Goal: Task Accomplishment & Management: Complete application form

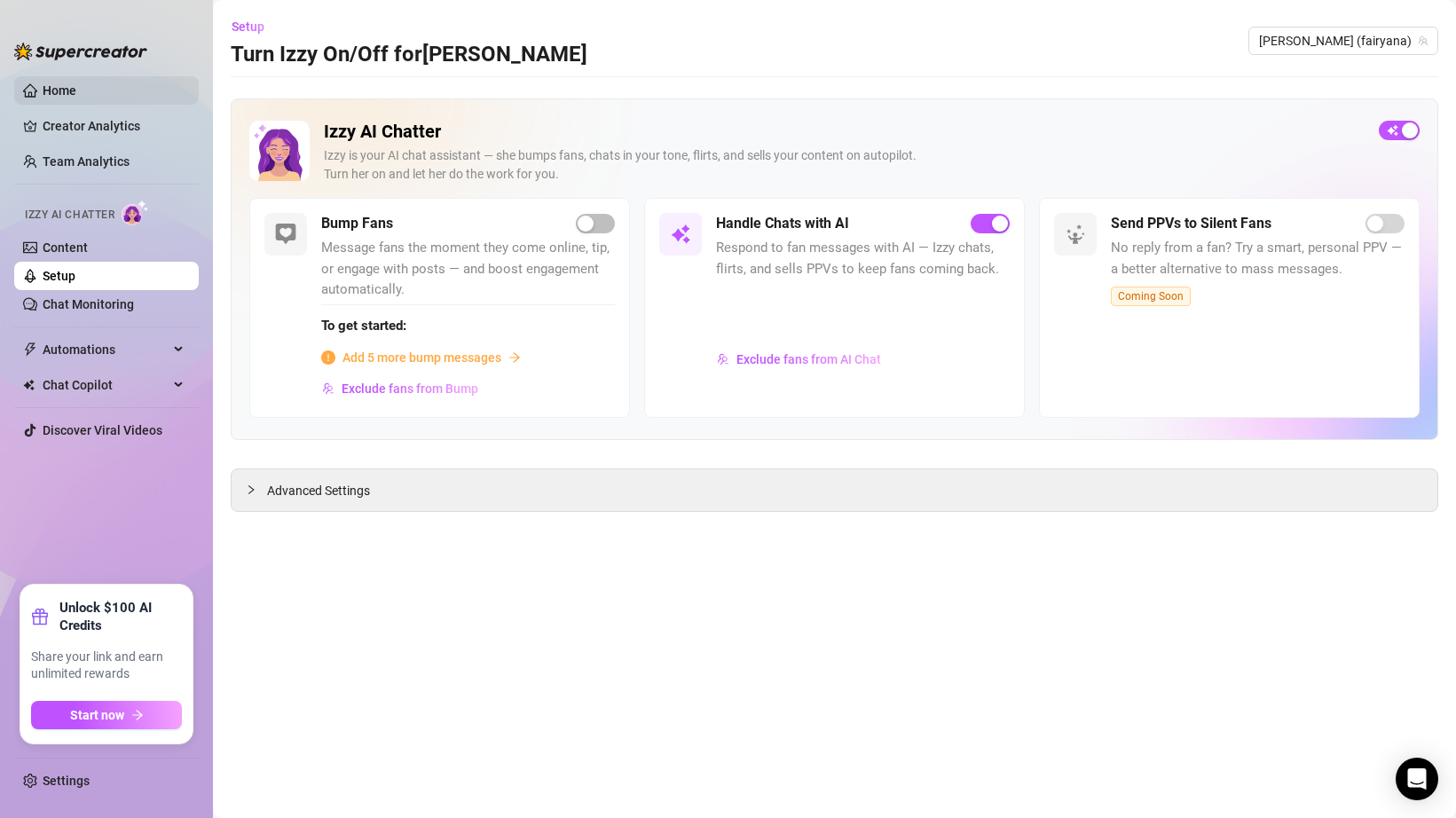
click at [77, 86] on link "Home" at bounding box center [59, 90] width 33 height 14
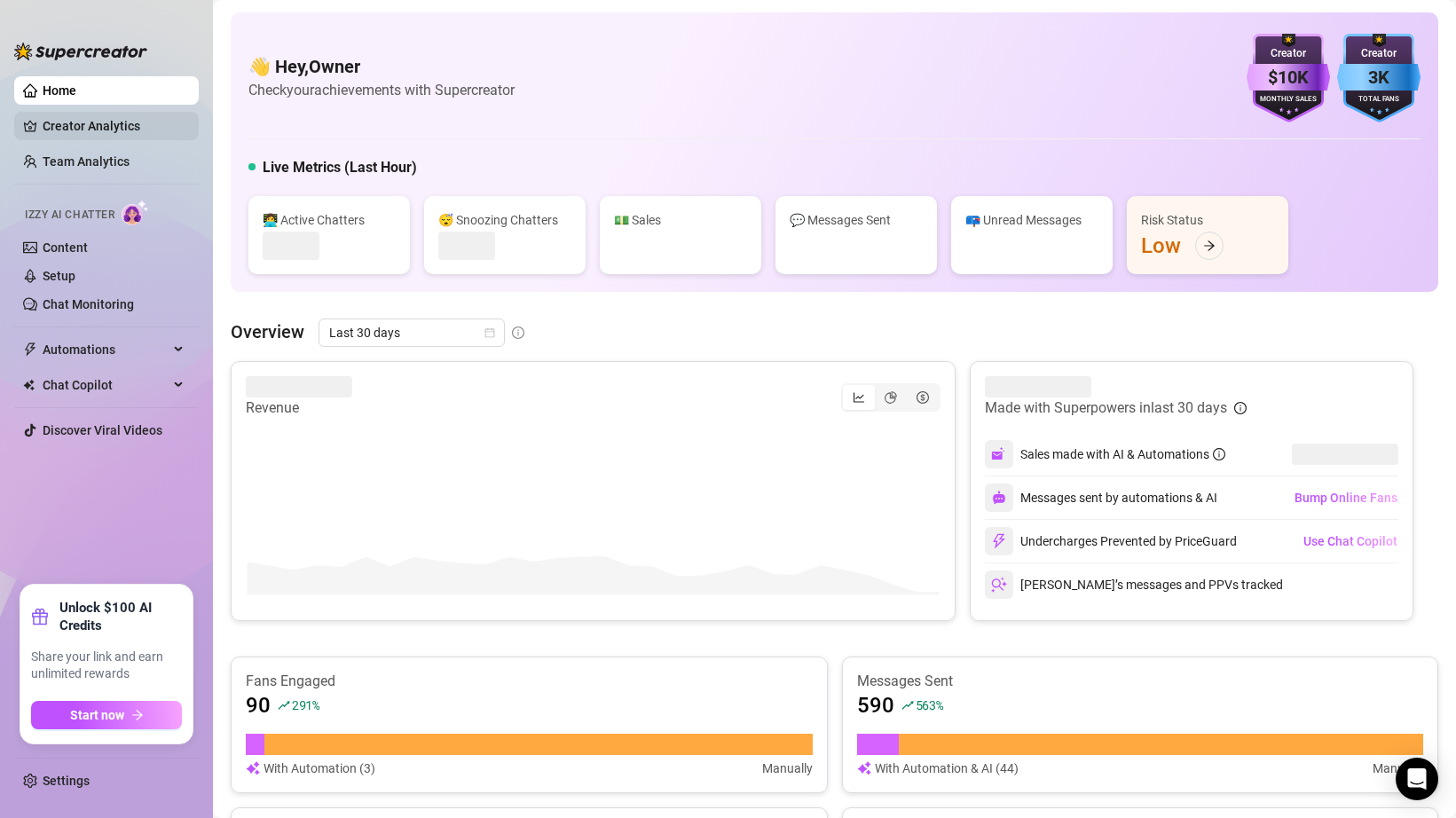
click at [104, 116] on link "Creator Analytics" at bounding box center [114, 126] width 142 height 29
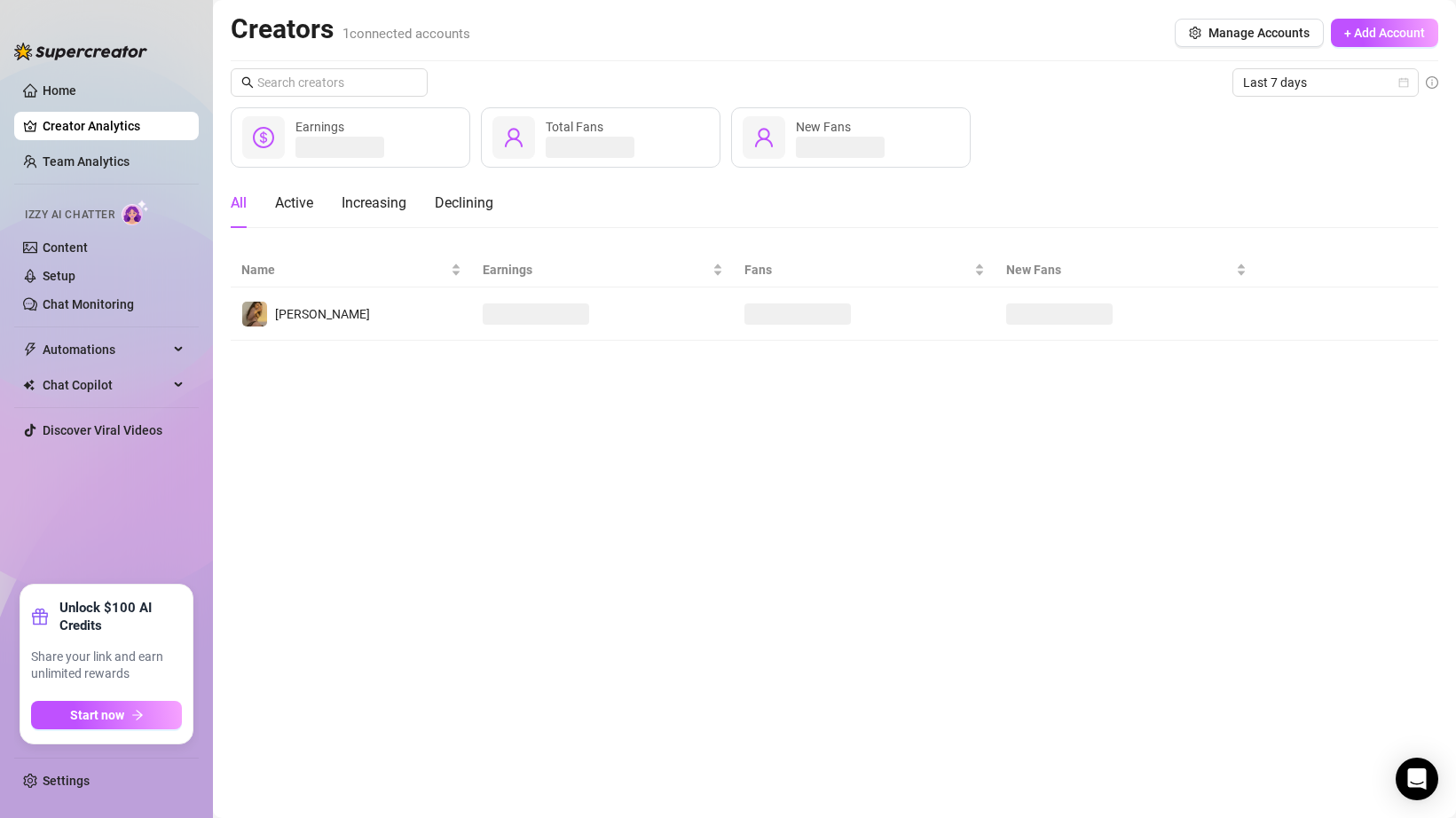
click at [510, 405] on main "Creators 1 connected accounts Manage Accounts + Add Account Last 7 days Earning…" at bounding box center [834, 409] width 1242 height 818
click at [610, 377] on main "Creators 1 connected accounts Manage Accounts + Add Account Last 7 days Earning…" at bounding box center [834, 409] width 1242 height 818
click at [43, 786] on link "Settings" at bounding box center [66, 780] width 47 height 14
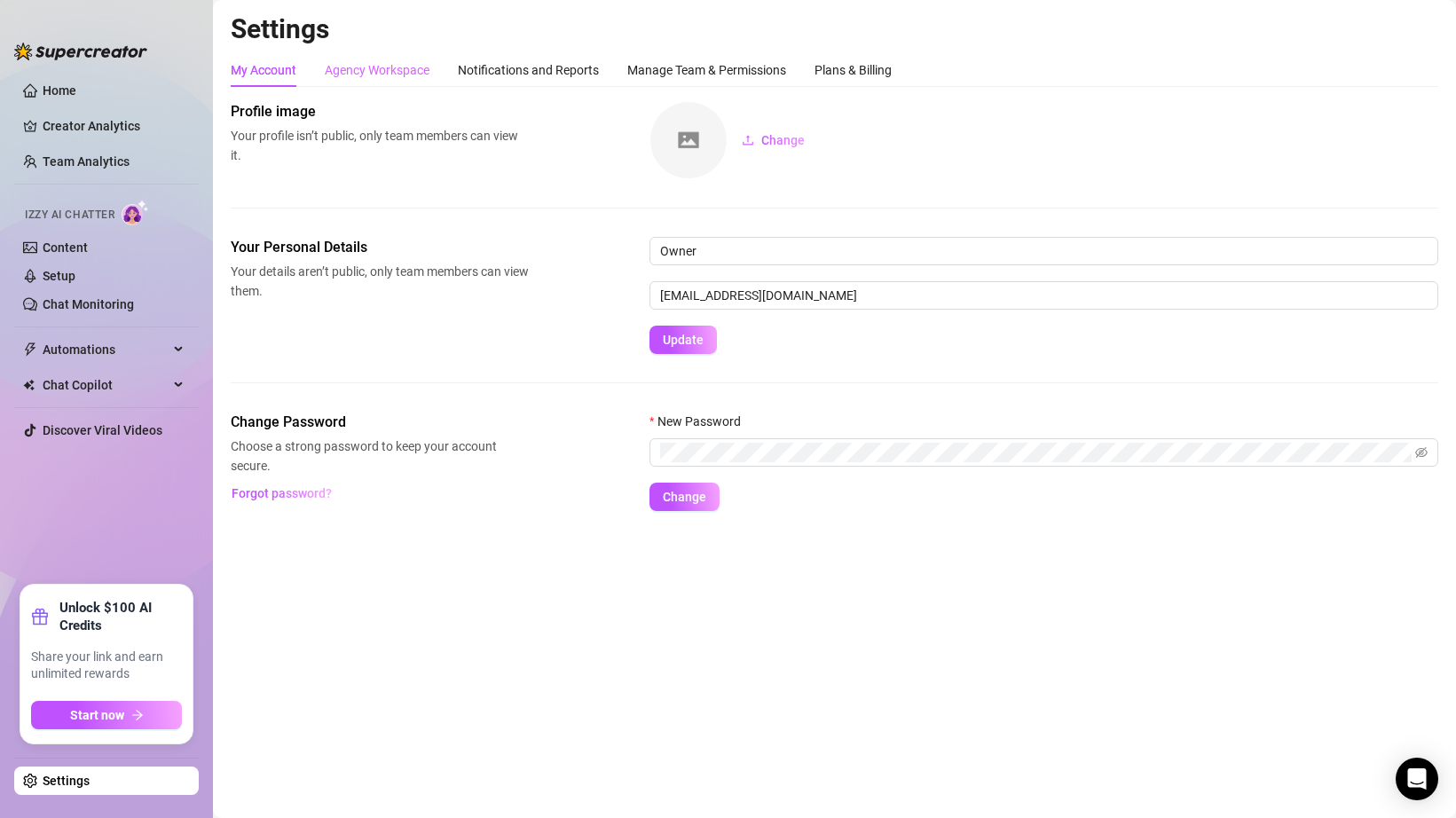
click at [382, 85] on div "Agency Workspace" at bounding box center [376, 70] width 104 height 33
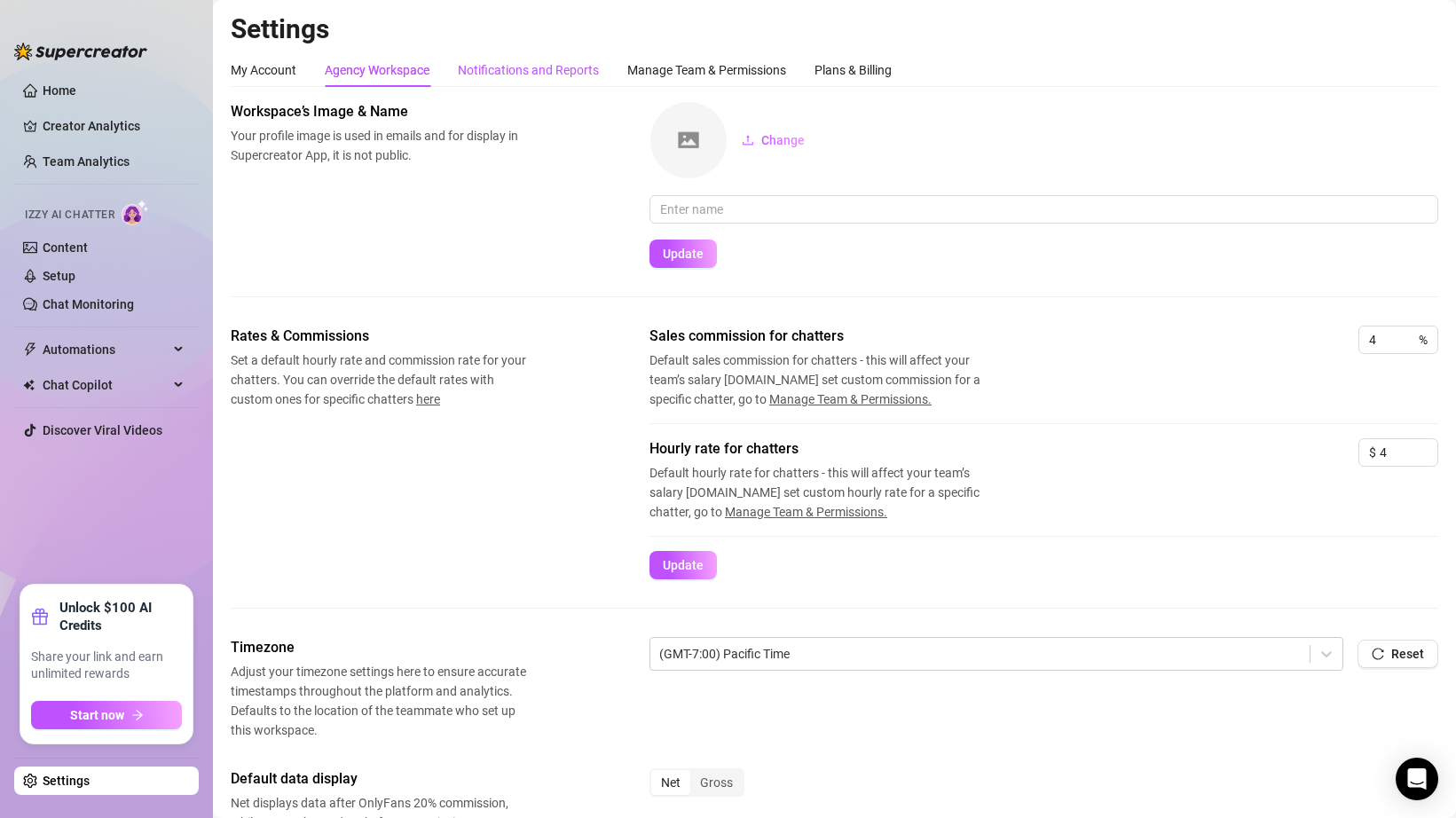
click at [577, 78] on div "Notifications and Reports" at bounding box center [528, 69] width 141 height 19
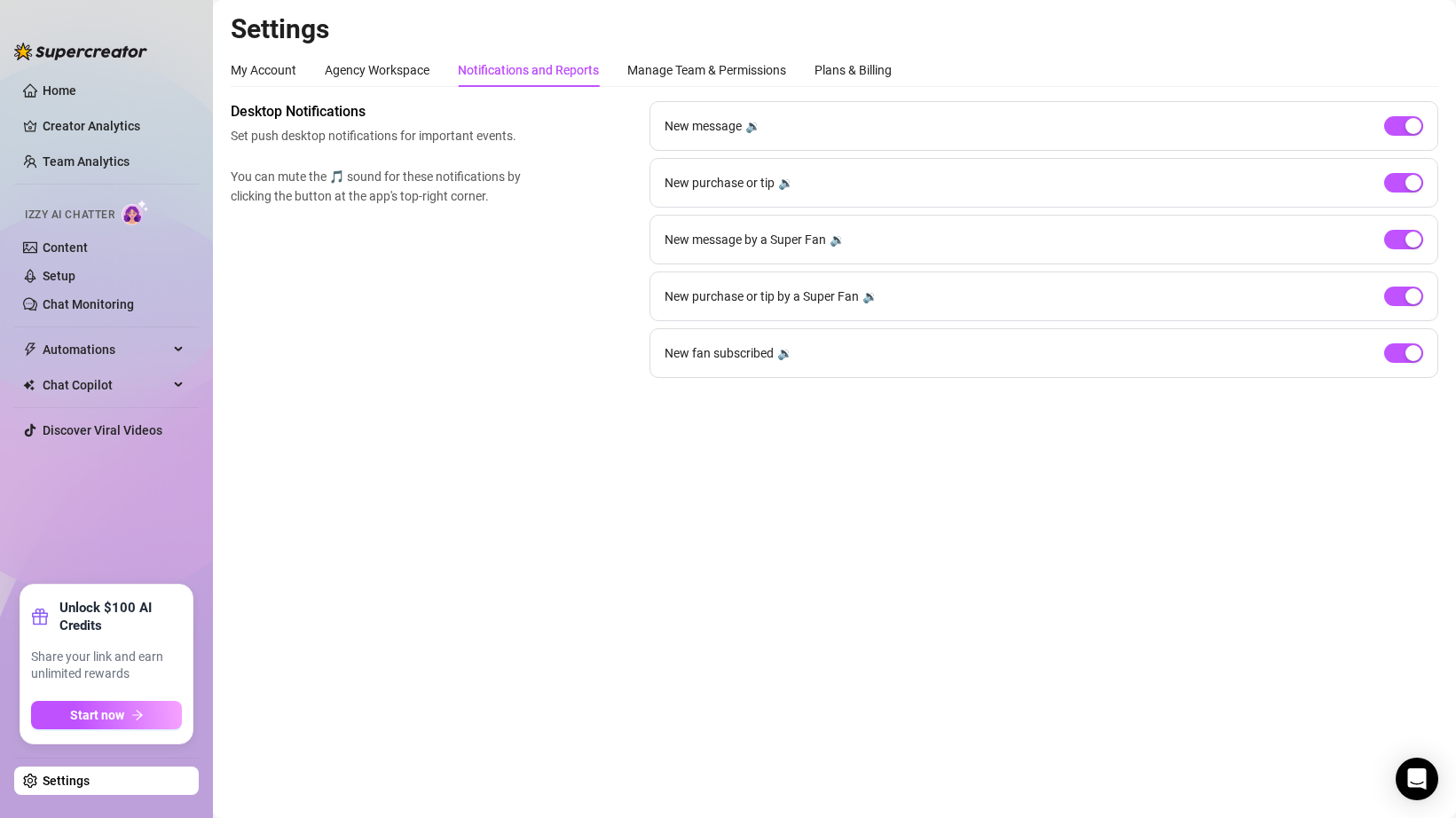
click at [596, 109] on div "Desktop Notifications Set push desktop notifications for important events. You …" at bounding box center [834, 238] width 1207 height 276
click at [655, 69] on div "Manage Team & Permissions" at bounding box center [706, 69] width 159 height 19
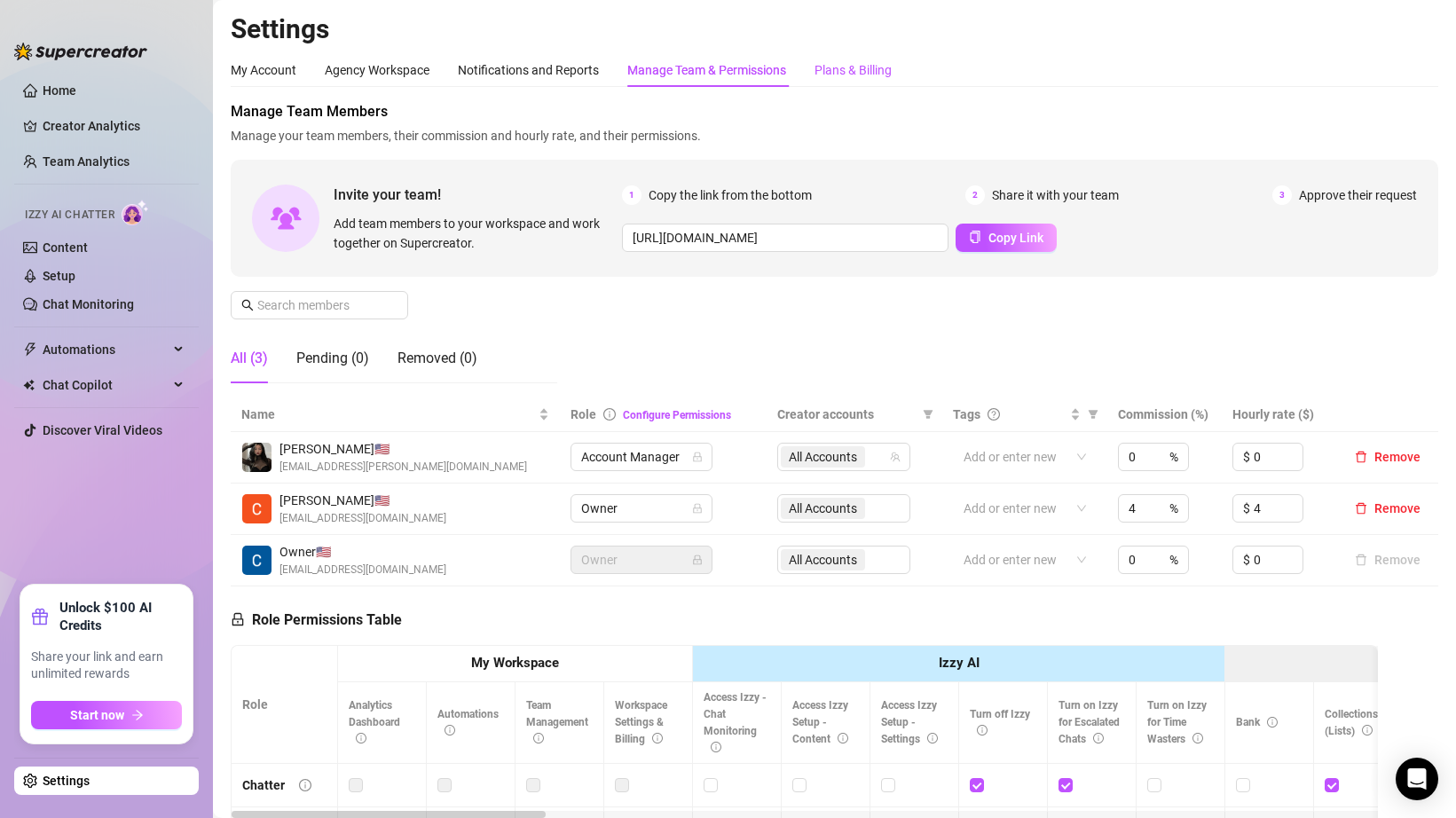
click at [845, 74] on div "Plans & Billing" at bounding box center [852, 69] width 77 height 19
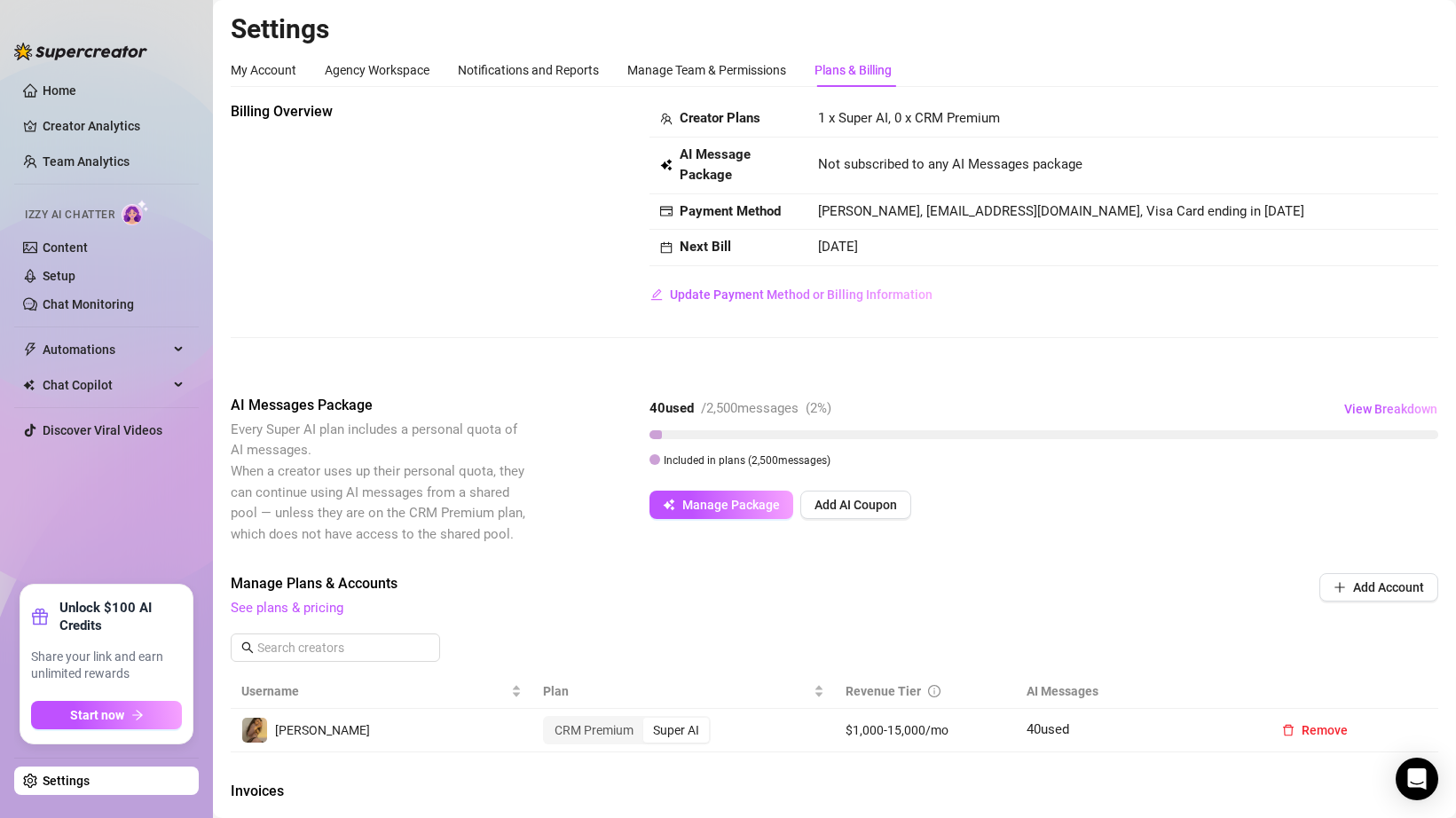
click at [820, 167] on span "Not subscribed to any AI Messages package" at bounding box center [950, 165] width 264 height 21
click at [829, 173] on span "Not subscribed to any AI Messages package" at bounding box center [950, 165] width 264 height 21
click at [691, 153] on strong "AI Message Package" at bounding box center [715, 165] width 71 height 37
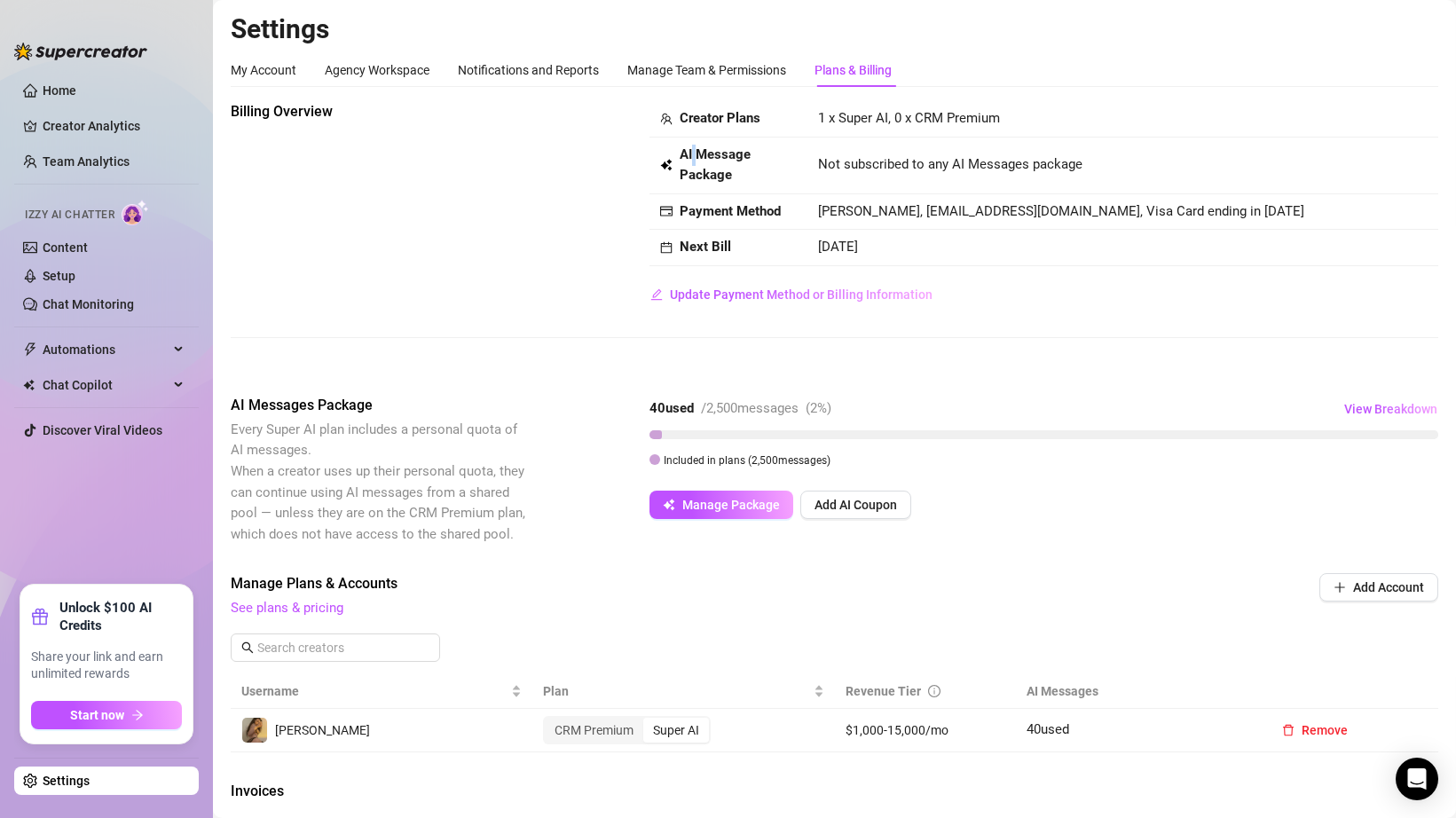
click at [691, 153] on strong "AI Message Package" at bounding box center [715, 165] width 71 height 37
click at [702, 165] on span "AI Message Package" at bounding box center [738, 165] width 117 height 42
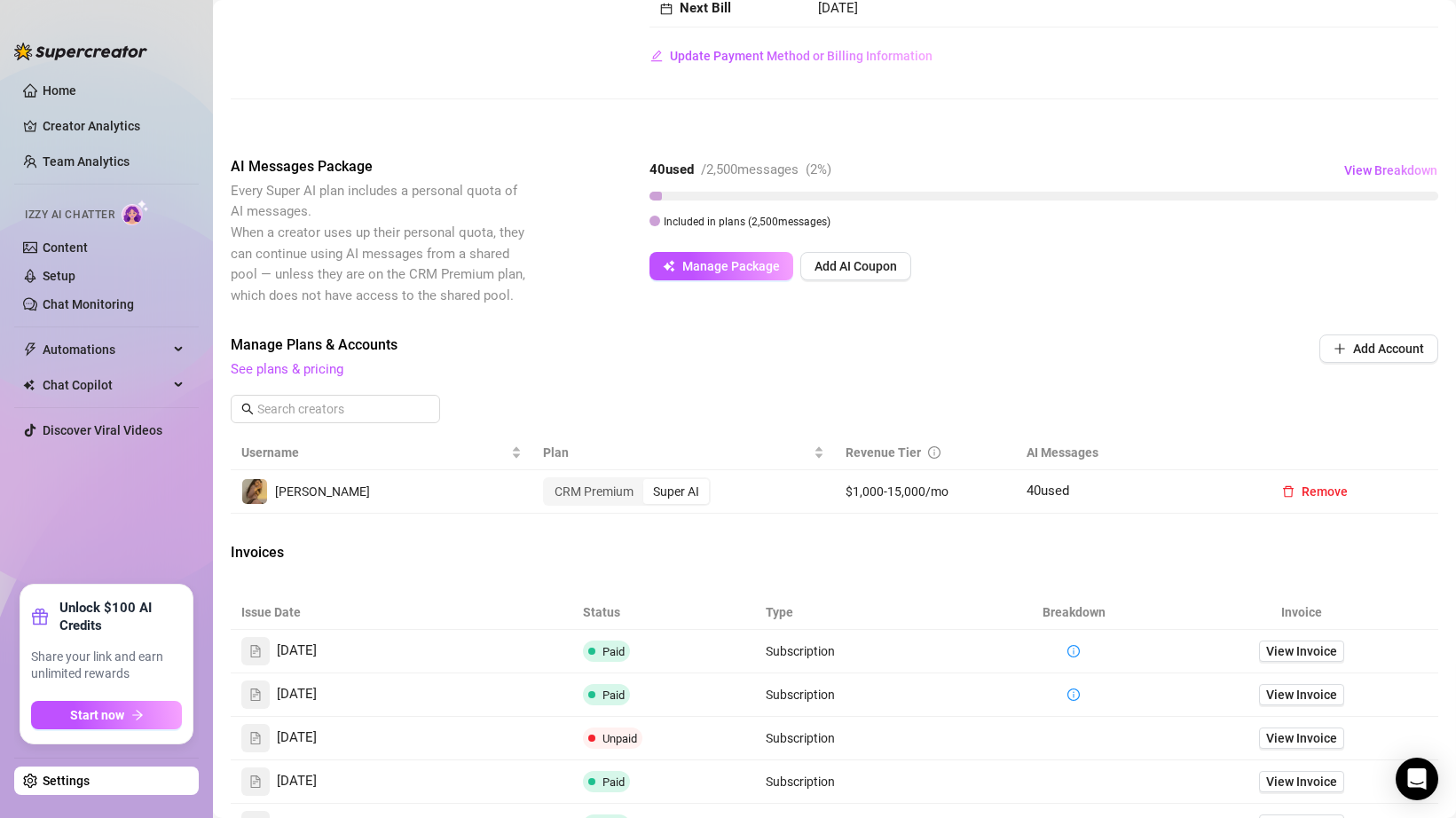
scroll to position [236, 0]
click at [731, 277] on button "Manage Package" at bounding box center [720, 268] width 143 height 29
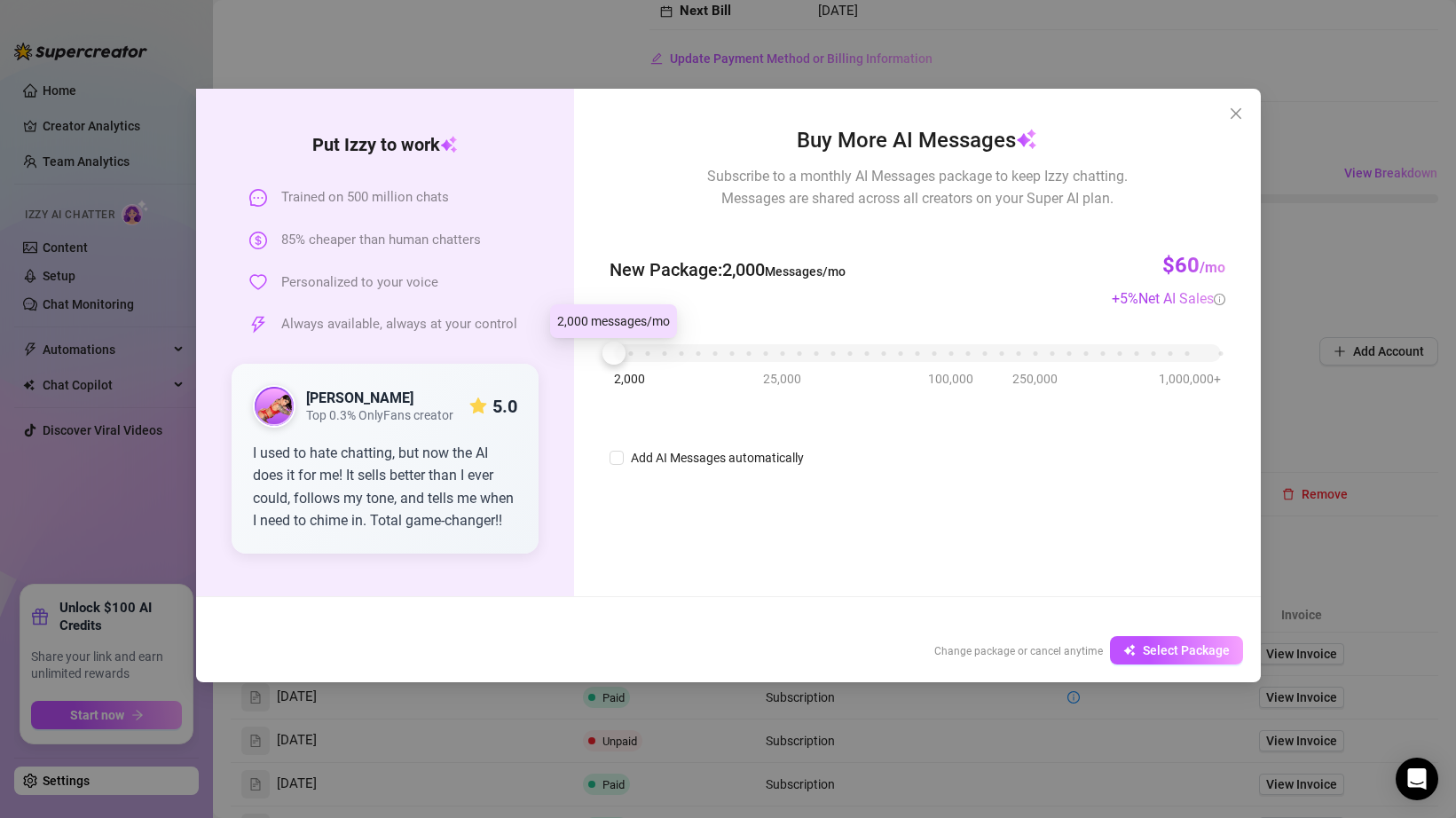
drag, startPoint x: 621, startPoint y: 353, endPoint x: 548, endPoint y: 360, distance: 73.3
click at [548, 360] on div "Put [PERSON_NAME] to work Trained on 500 million chats 85% cheaper than human c…" at bounding box center [728, 342] width 1064 height 507
click at [615, 459] on input "Add AI Messages automatically" at bounding box center [616, 457] width 14 height 14
checkbox input "false"
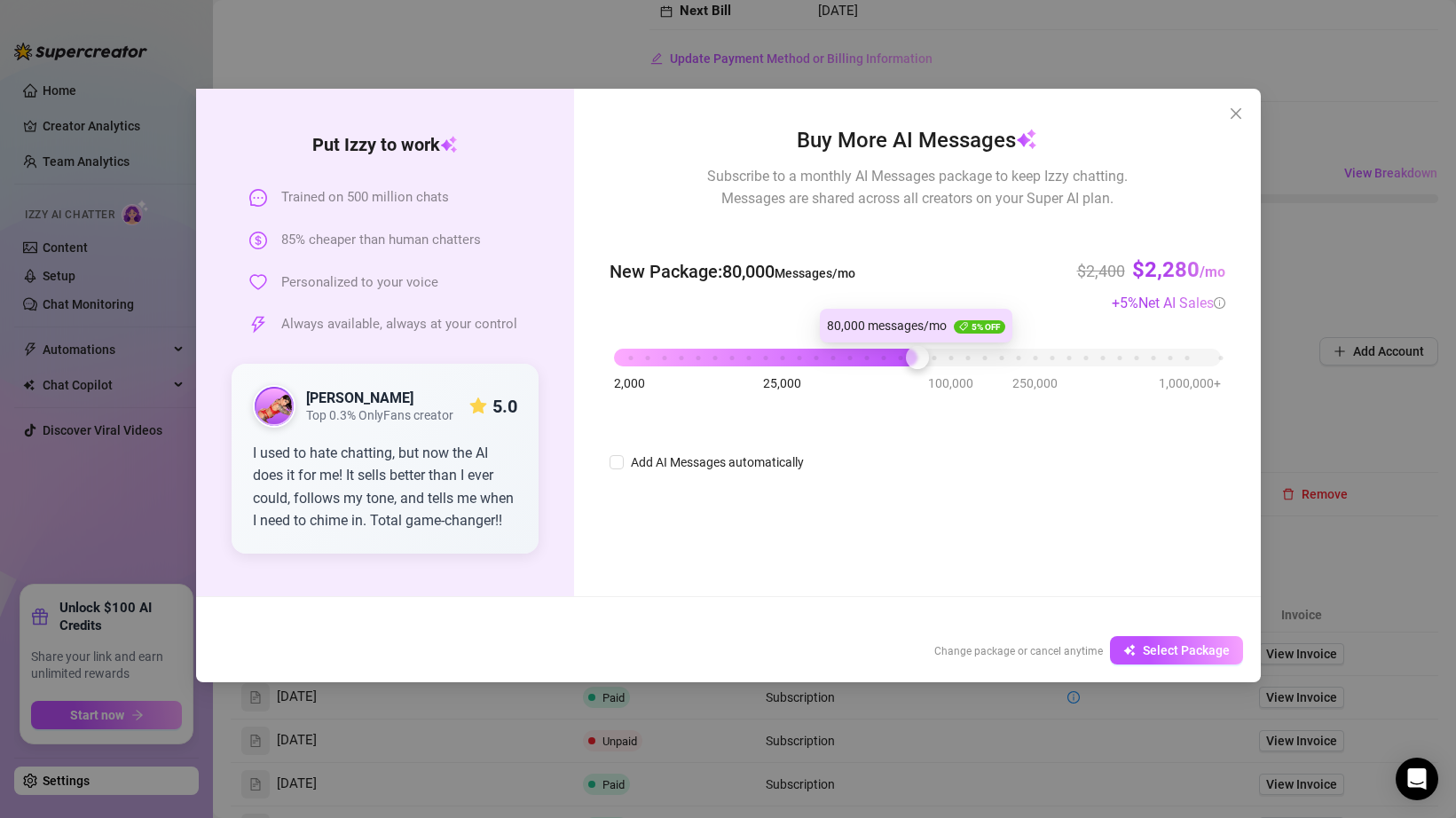
drag, startPoint x: 614, startPoint y: 352, endPoint x: 936, endPoint y: 351, distance: 322.0
click at [929, 351] on div at bounding box center [917, 357] width 23 height 23
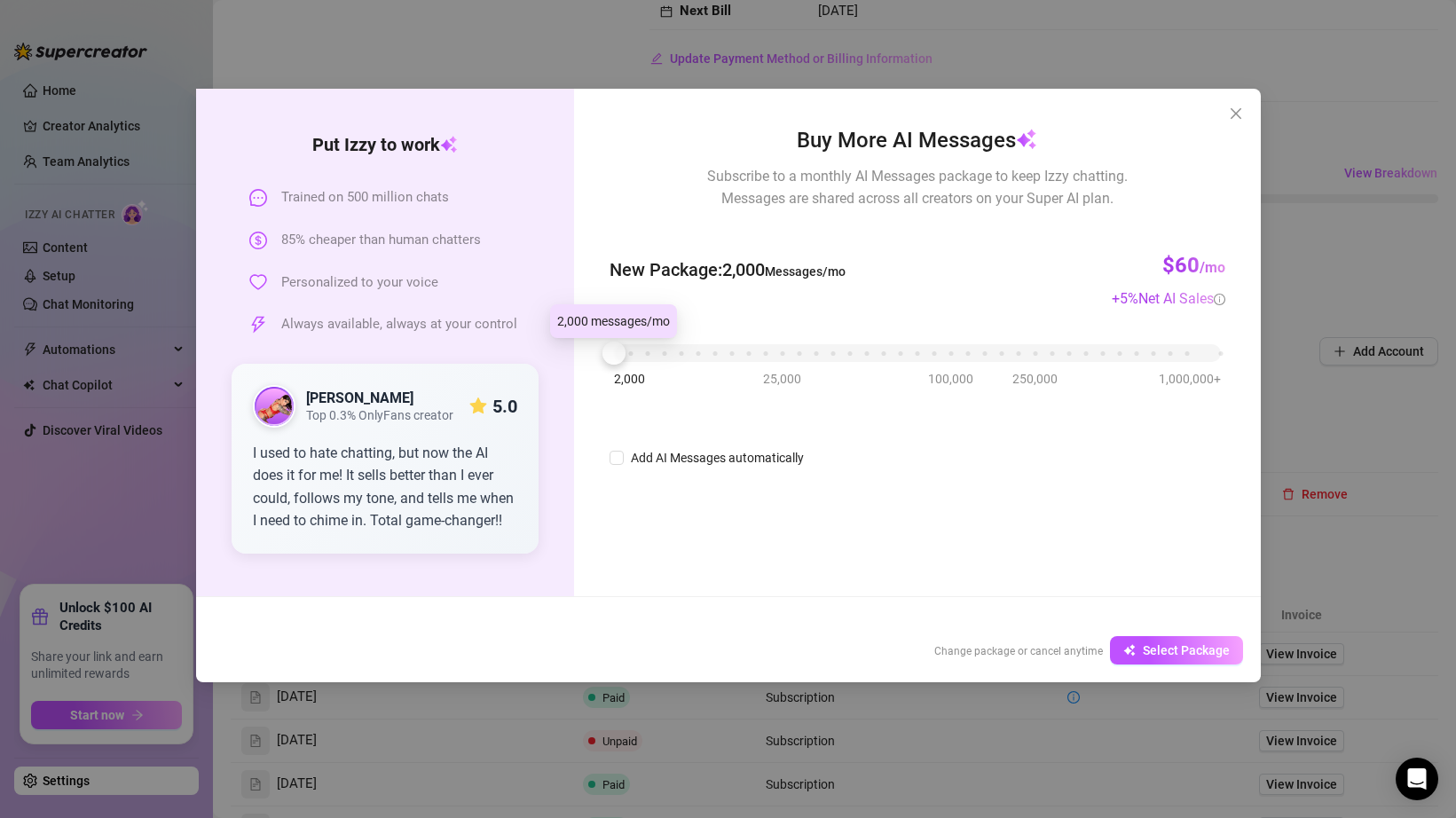
drag, startPoint x: 935, startPoint y: 354, endPoint x: 558, endPoint y: 372, distance: 377.4
click at [559, 372] on div "Put [PERSON_NAME] to work Trained on 500 million chats 85% cheaper than human c…" at bounding box center [728, 342] width 1064 height 507
click at [1235, 118] on icon "close" at bounding box center [1235, 113] width 14 height 14
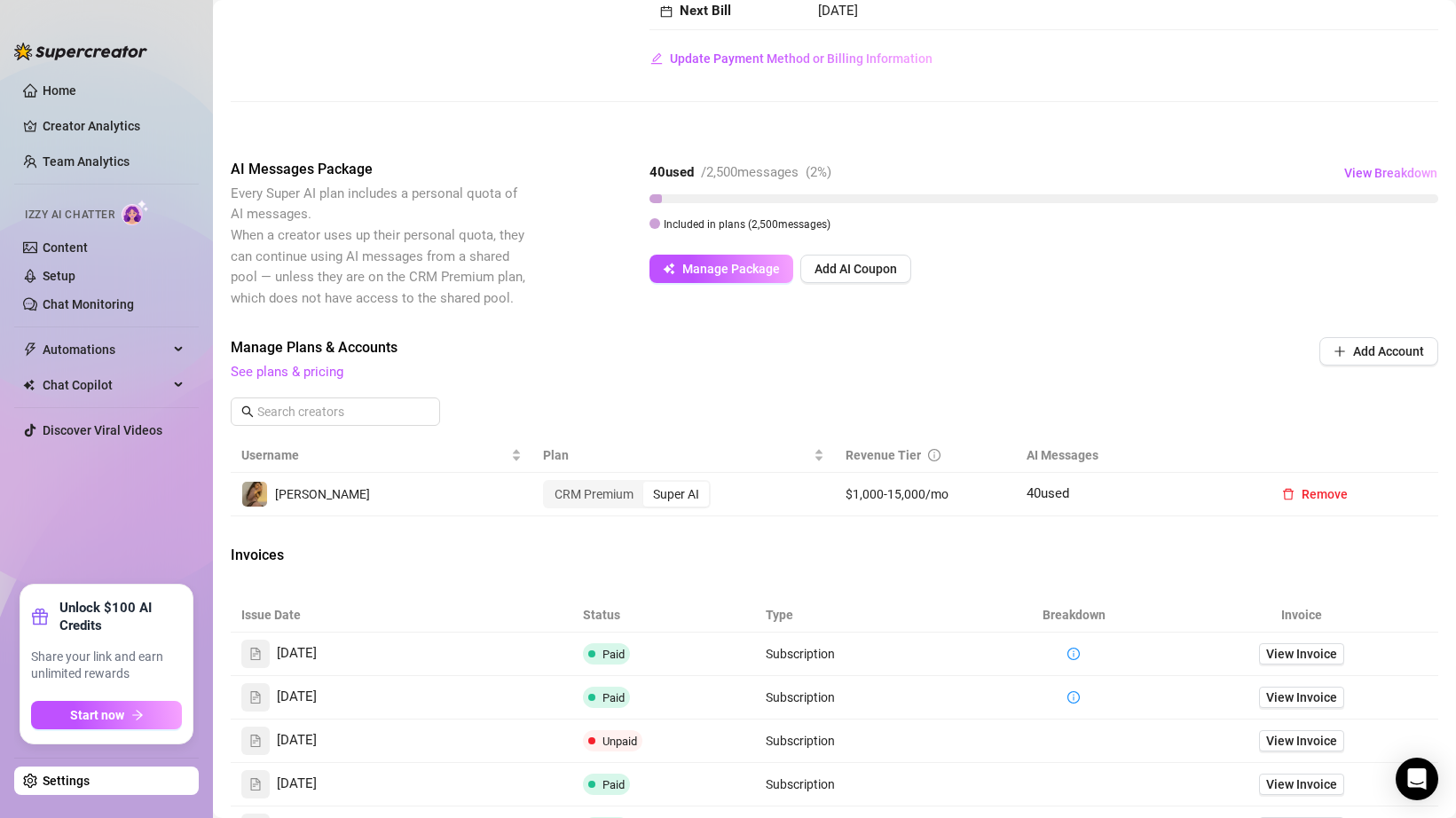
click at [1190, 0] on td "[DATE]" at bounding box center [1122, 11] width 630 height 36
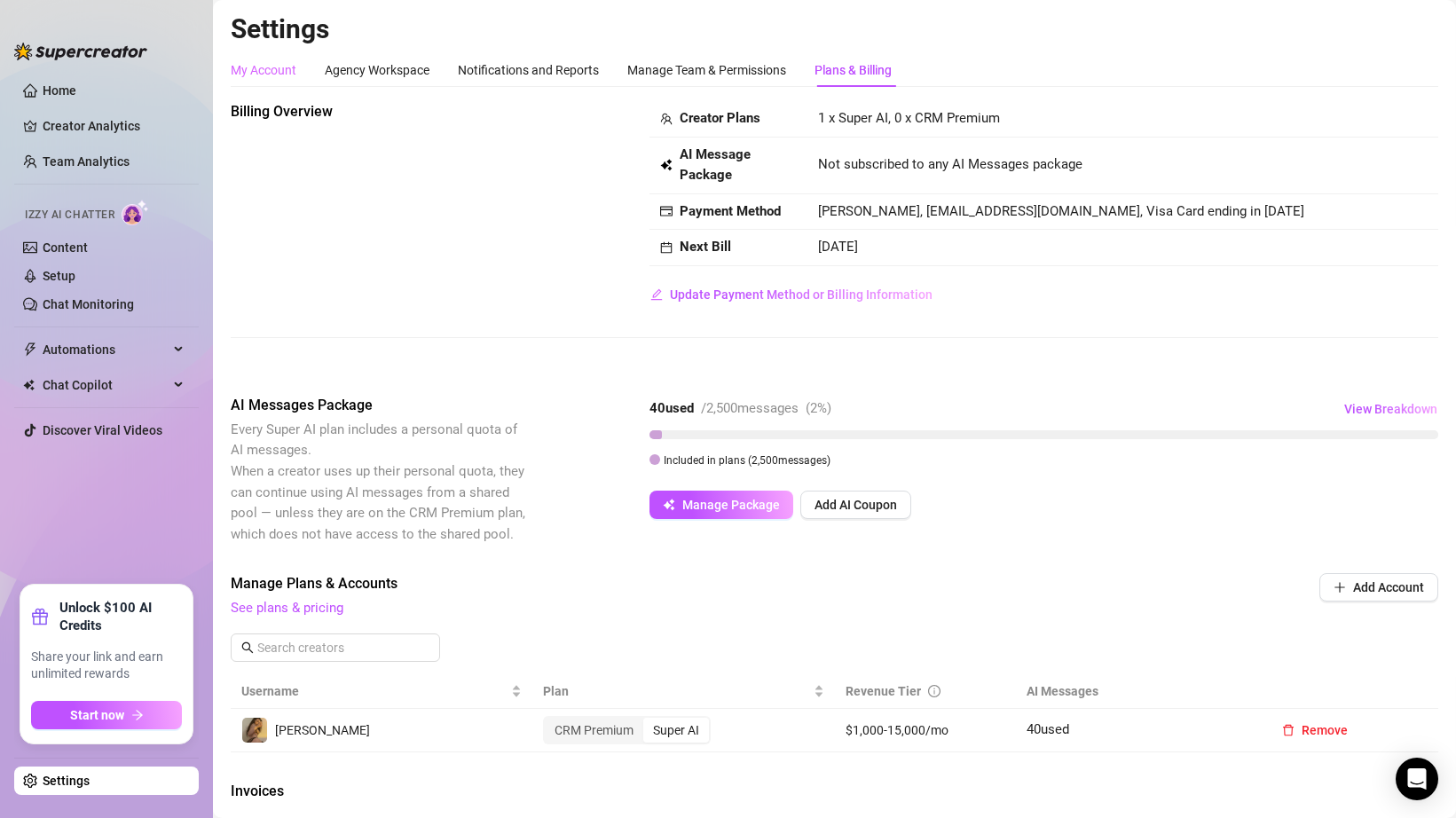
click at [284, 81] on div "My Account" at bounding box center [263, 70] width 66 height 33
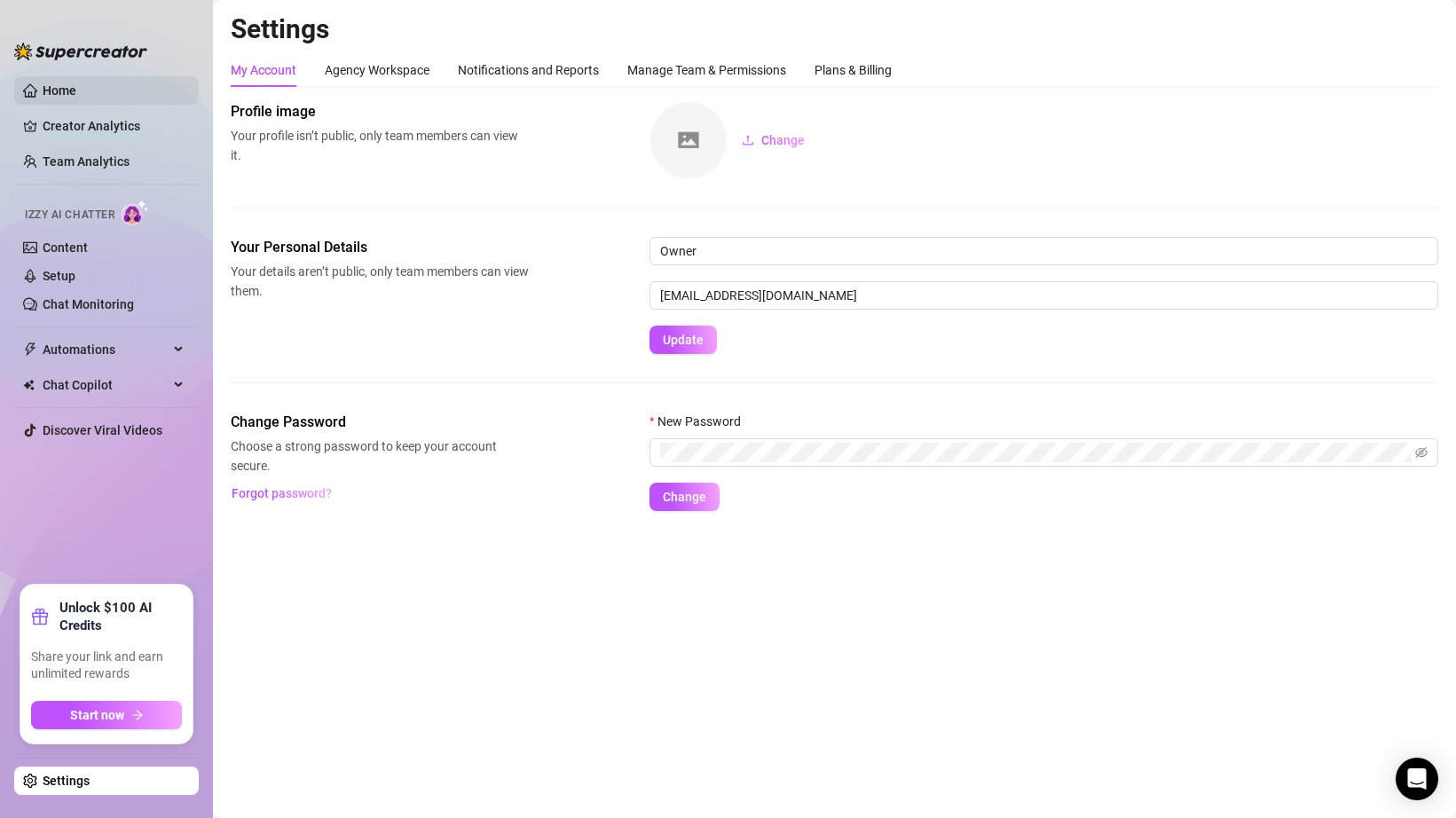
click at [77, 91] on link "Home" at bounding box center [59, 90] width 33 height 14
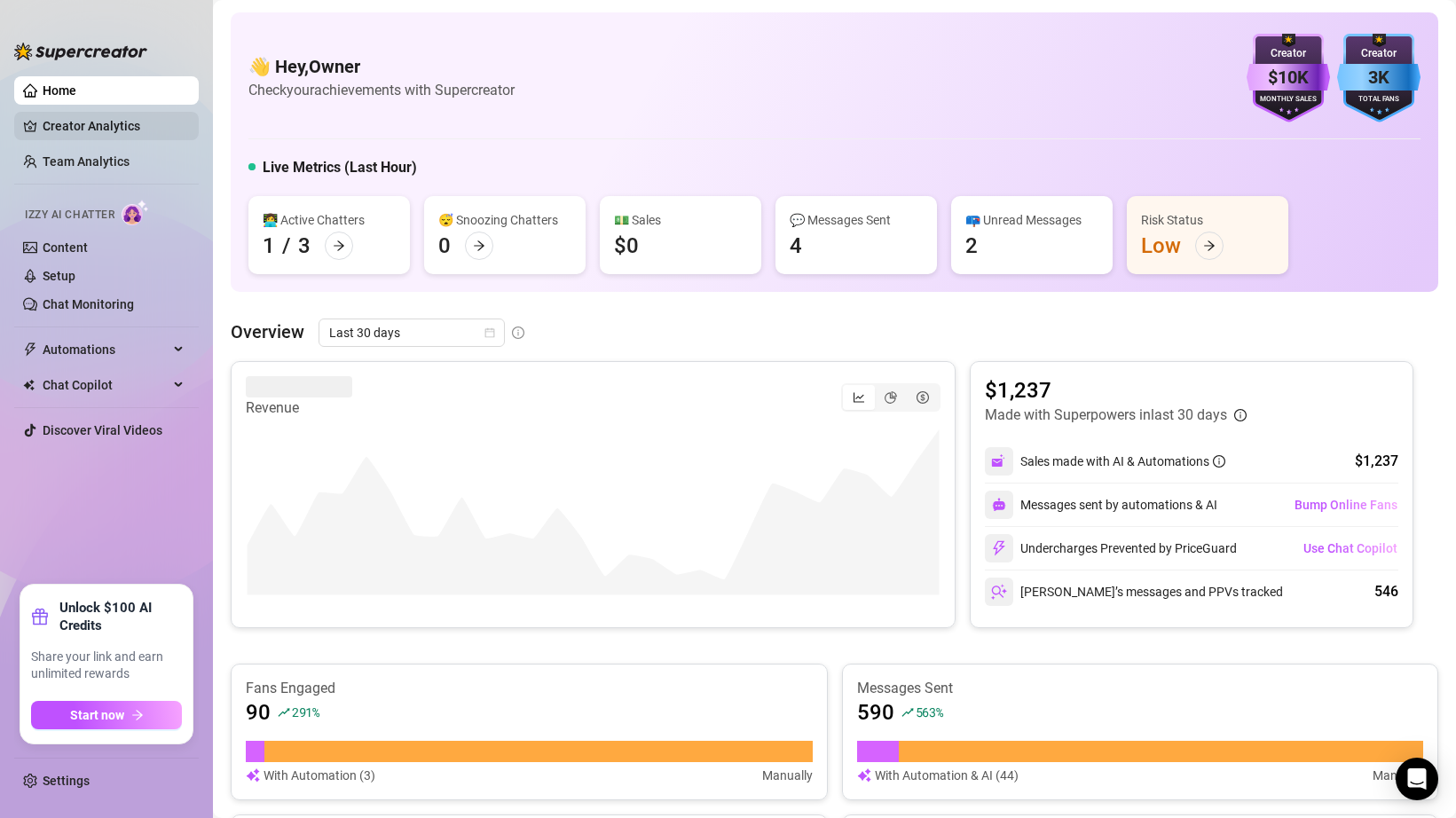
click at [126, 132] on link "Creator Analytics" at bounding box center [114, 126] width 142 height 29
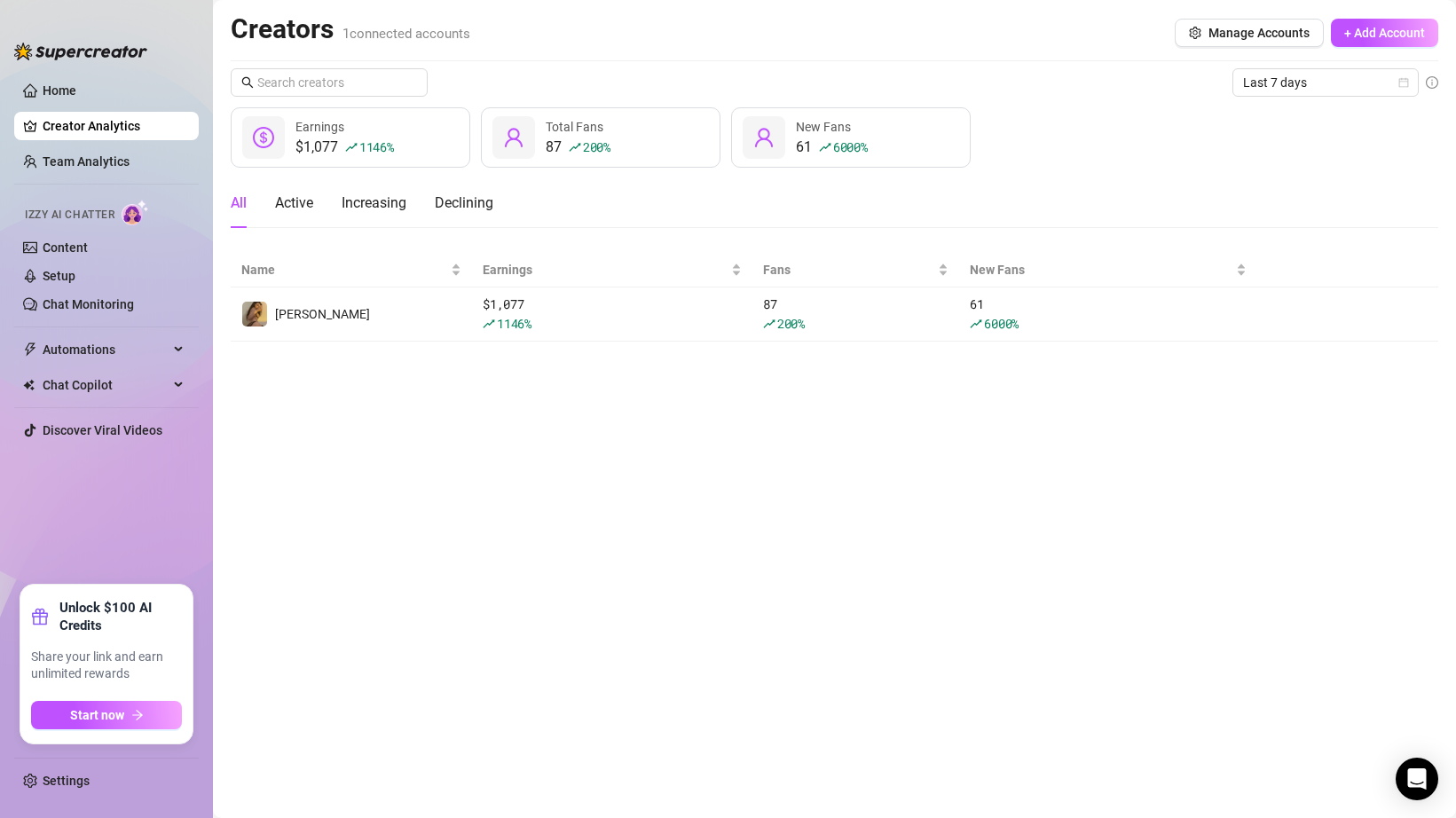
click at [1218, 141] on div "$1,077 1146 % Earnings 87 200 % Total Fans 61 6000 % New Fans" at bounding box center [834, 137] width 1207 height 60
click at [1340, 30] on button "+ Add Account" at bounding box center [1384, 32] width 107 height 29
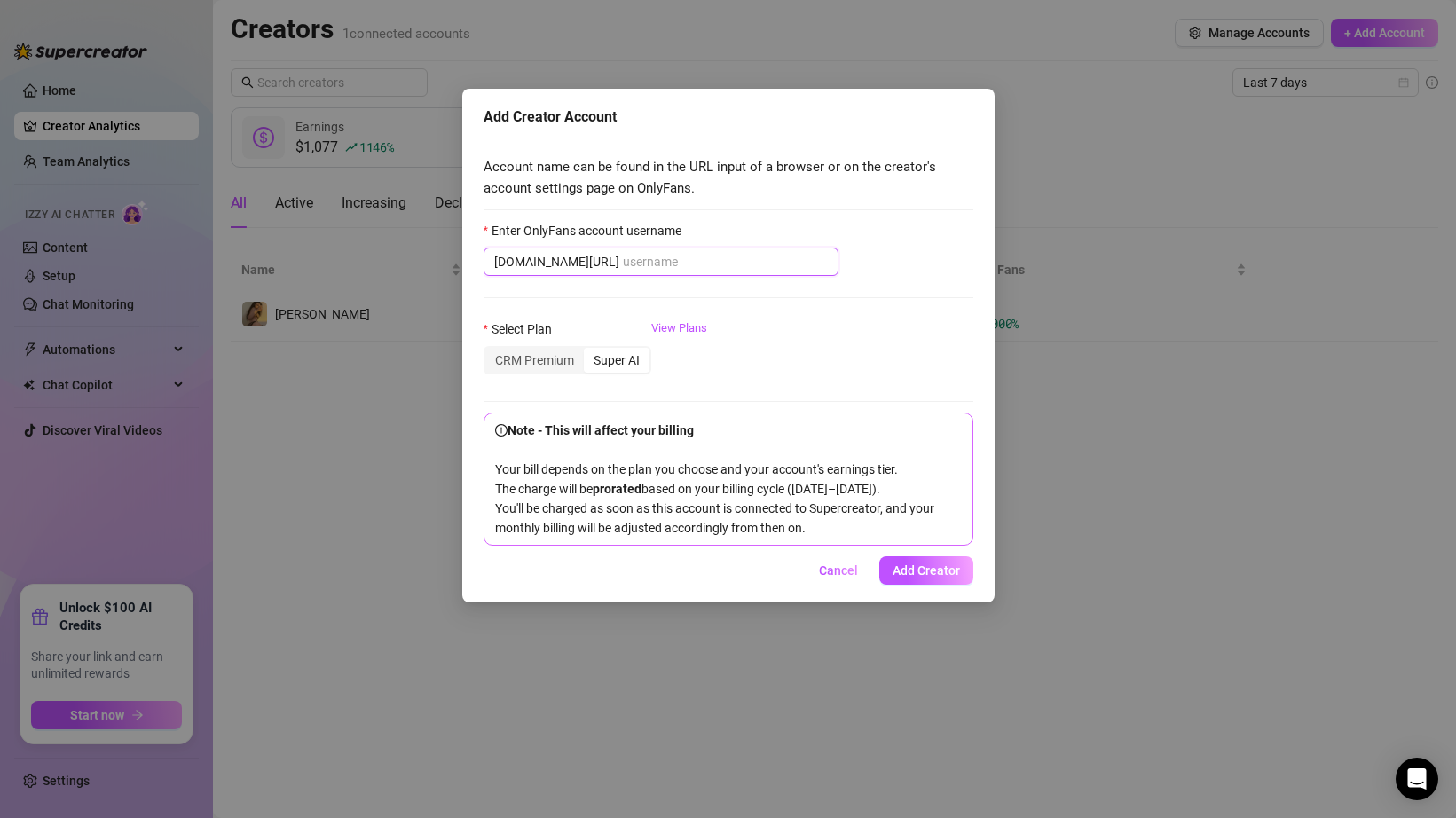
click at [690, 263] on input "Enter OnlyFans account username" at bounding box center [726, 262] width 205 height 19
click at [515, 366] on div "CRM Premium" at bounding box center [534, 360] width 99 height 25
click at [490, 350] on input "CRM Premium" at bounding box center [490, 350] width 0 height 0
click at [604, 376] on div "Select Plan CRM Premium Super AI View Plans" at bounding box center [728, 354] width 490 height 71
click at [599, 361] on div "Super AI" at bounding box center [616, 360] width 66 height 25
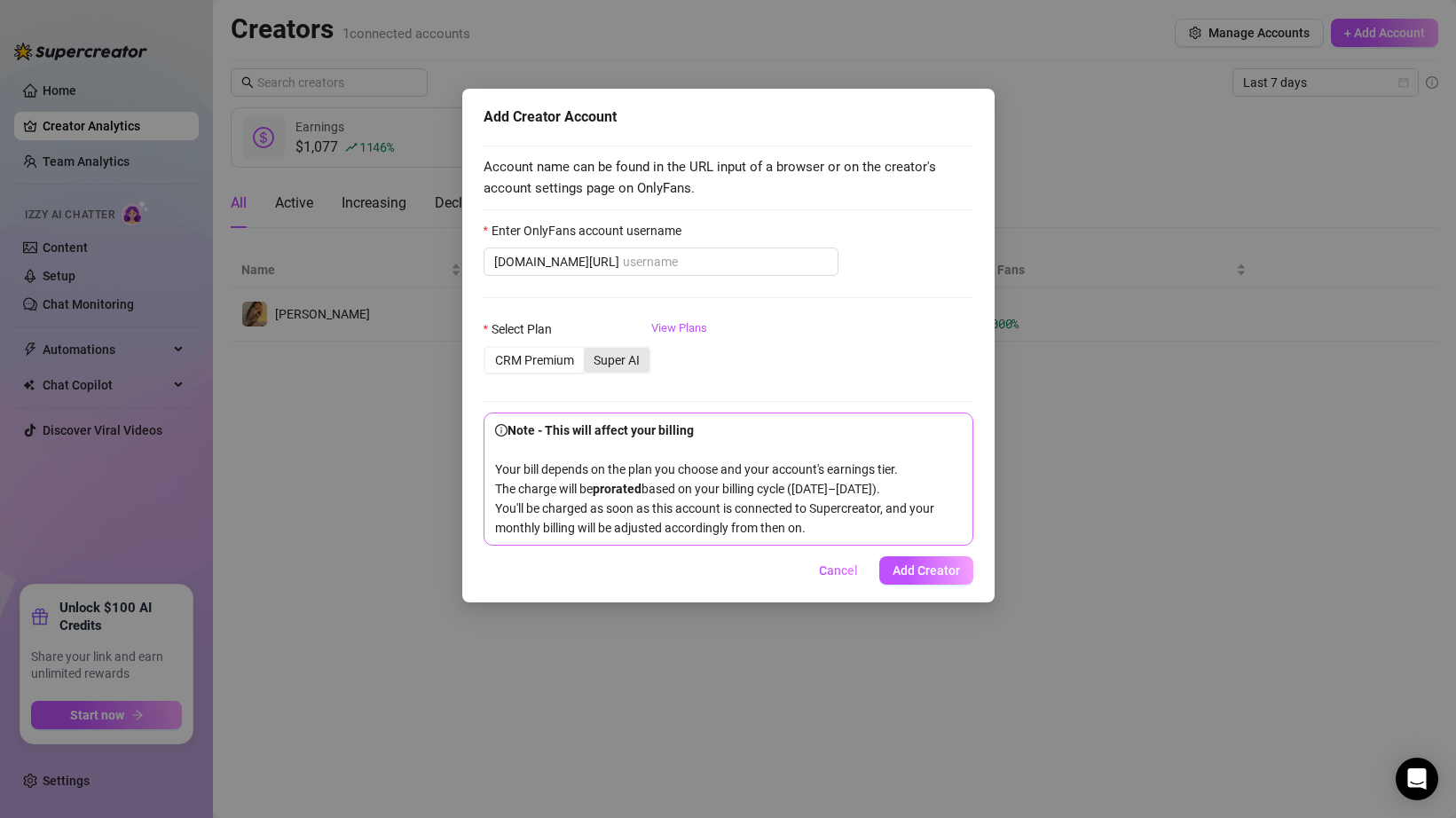
click at [588, 350] on input "Super AI" at bounding box center [588, 350] width 0 height 0
click at [541, 361] on div "CRM Premium" at bounding box center [534, 360] width 99 height 25
click at [490, 350] on input "CRM Premium" at bounding box center [490, 350] width 0 height 0
click at [598, 366] on div "Super AI" at bounding box center [616, 360] width 66 height 25
click at [588, 350] on input "Super AI" at bounding box center [588, 350] width 0 height 0
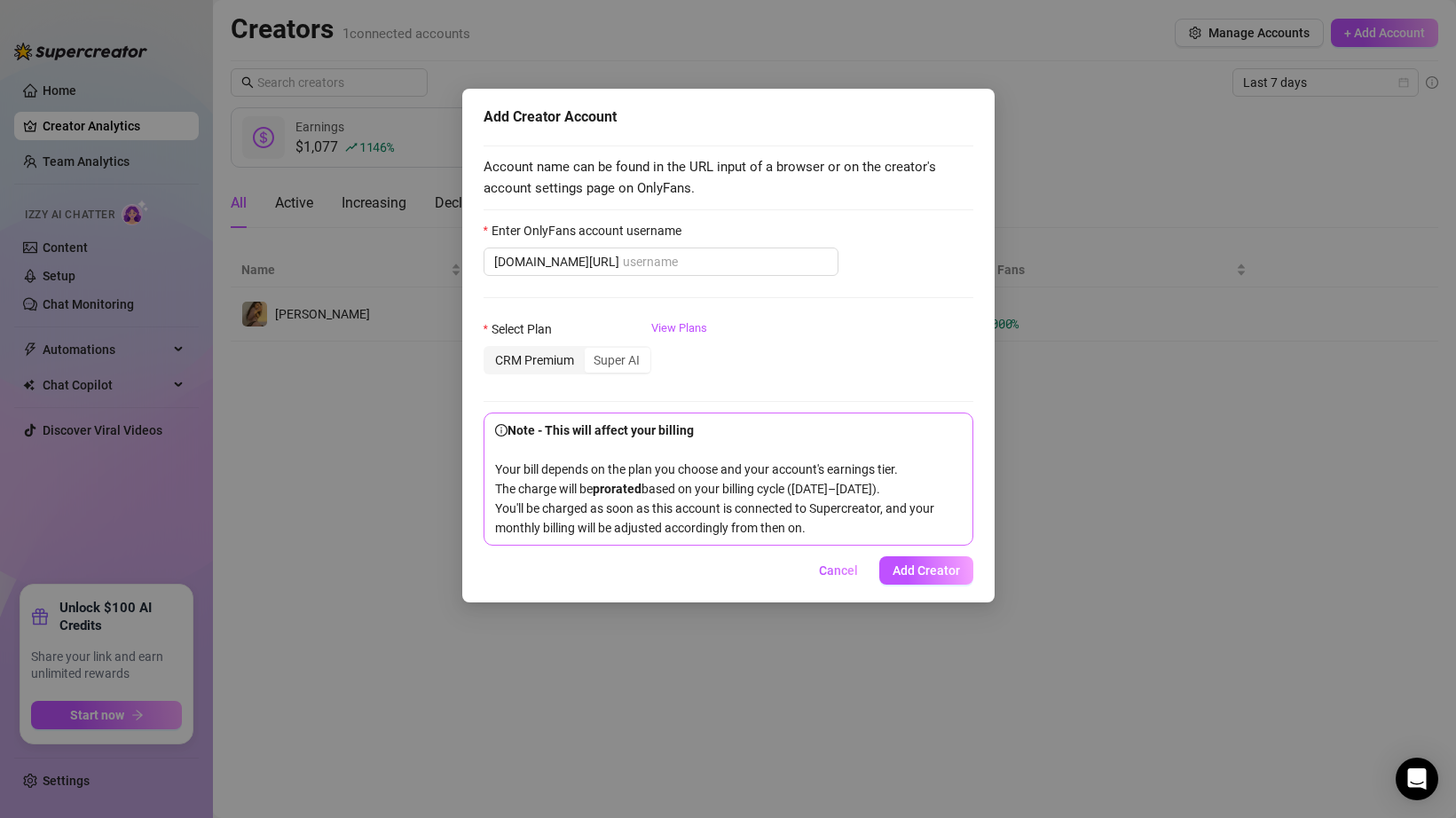
click at [556, 361] on div "CRM Premium" at bounding box center [534, 360] width 99 height 25
click at [490, 350] on input "CRM Premium" at bounding box center [490, 350] width 0 height 0
click at [597, 367] on div "Super AI" at bounding box center [616, 360] width 66 height 25
click at [588, 350] on input "Super AI" at bounding box center [588, 350] width 0 height 0
click at [563, 368] on div "CRM Premium" at bounding box center [534, 360] width 99 height 25
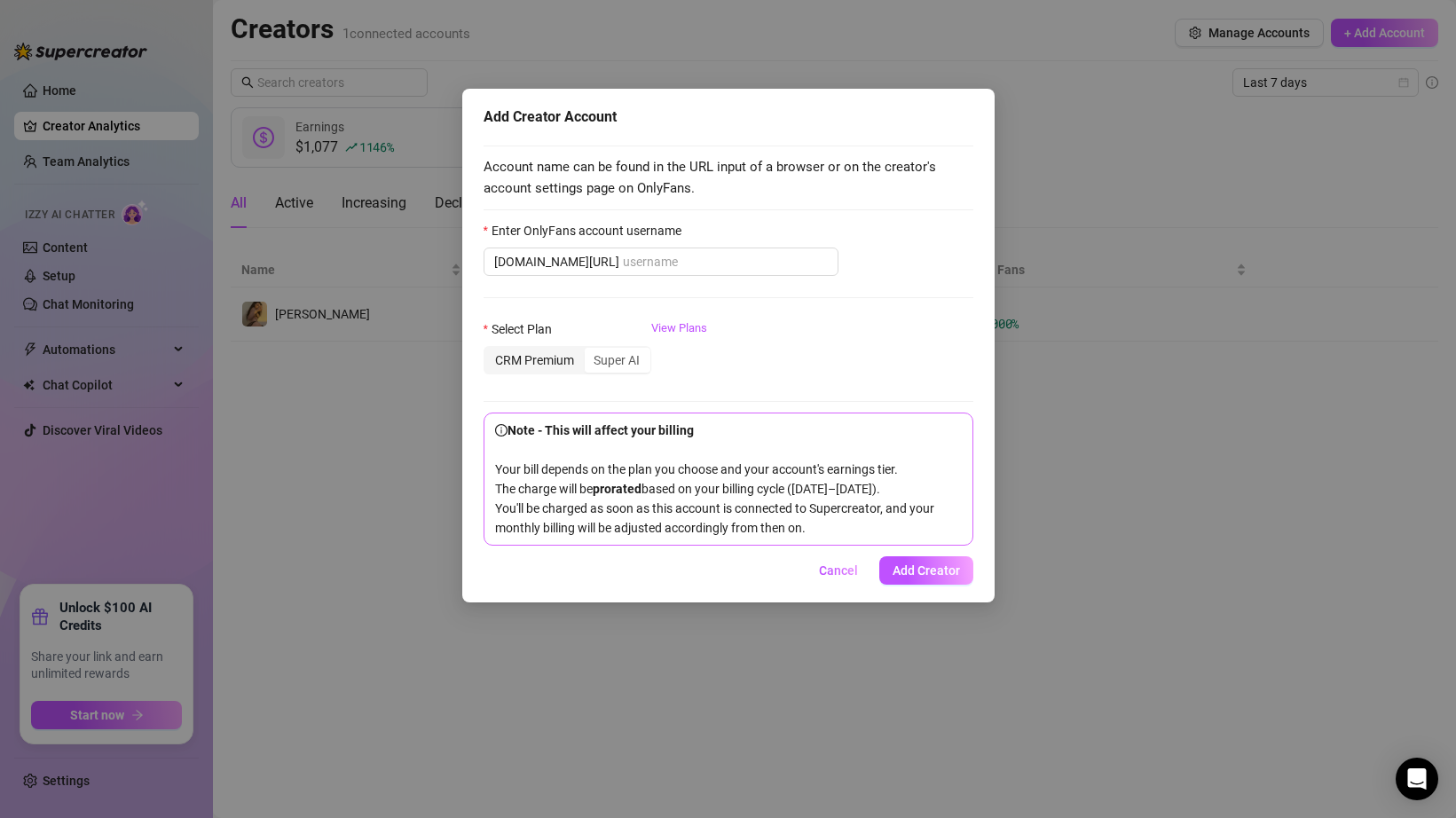
click at [490, 350] on input "CRM Premium" at bounding box center [490, 350] width 0 height 0
click at [613, 378] on div "Select Plan CRM Premium Super AI View Plans" at bounding box center [728, 354] width 490 height 71
click at [577, 364] on div "CRM Premium" at bounding box center [534, 360] width 99 height 25
click at [490, 350] on input "CRM Premium" at bounding box center [490, 350] width 0 height 0
click at [618, 364] on div "Super AI" at bounding box center [616, 360] width 66 height 25
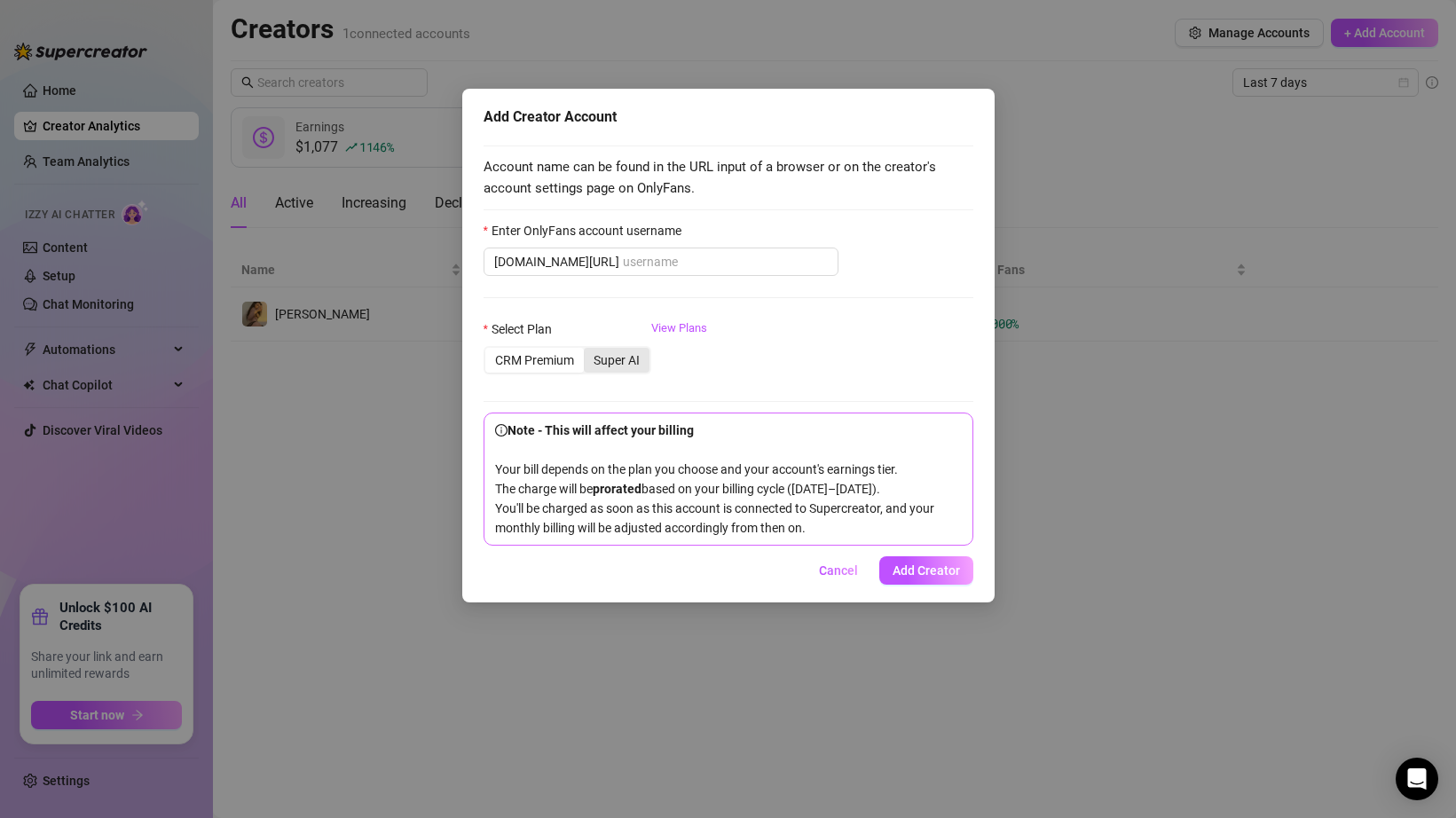
click at [588, 350] on input "Super AI" at bounding box center [588, 350] width 0 height 0
click at [581, 363] on div "CRM Premium" at bounding box center [534, 360] width 99 height 25
click at [490, 350] on input "CRM Premium" at bounding box center [490, 350] width 0 height 0
click at [613, 368] on div "Super AI" at bounding box center [616, 360] width 66 height 25
click at [588, 350] on input "Super AI" at bounding box center [588, 350] width 0 height 0
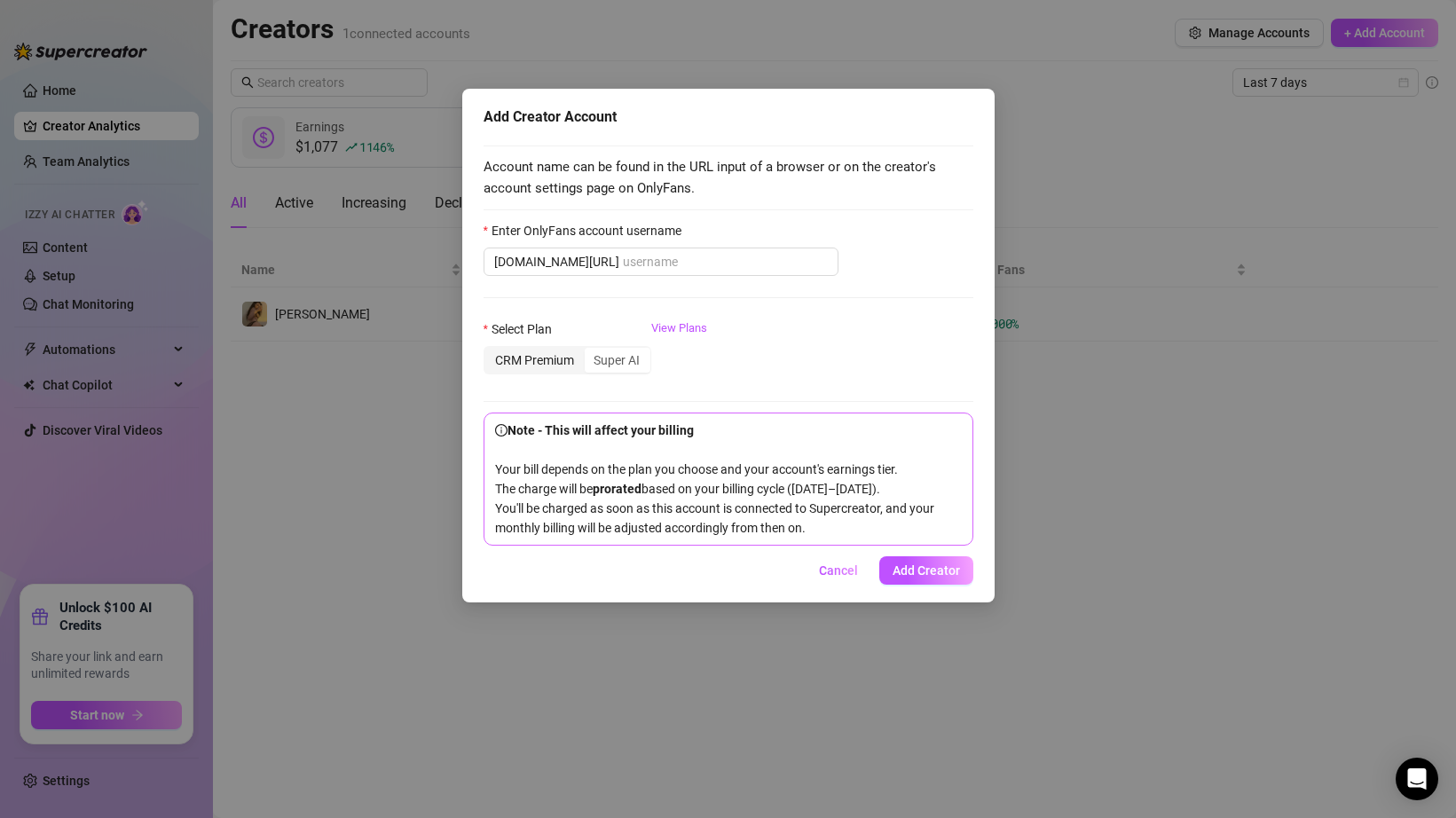
click at [550, 362] on div "CRM Premium" at bounding box center [534, 360] width 99 height 25
click at [490, 350] on input "CRM Premium" at bounding box center [490, 350] width 0 height 0
click at [623, 269] on input "Enter OnlyFans account username" at bounding box center [726, 262] width 205 height 19
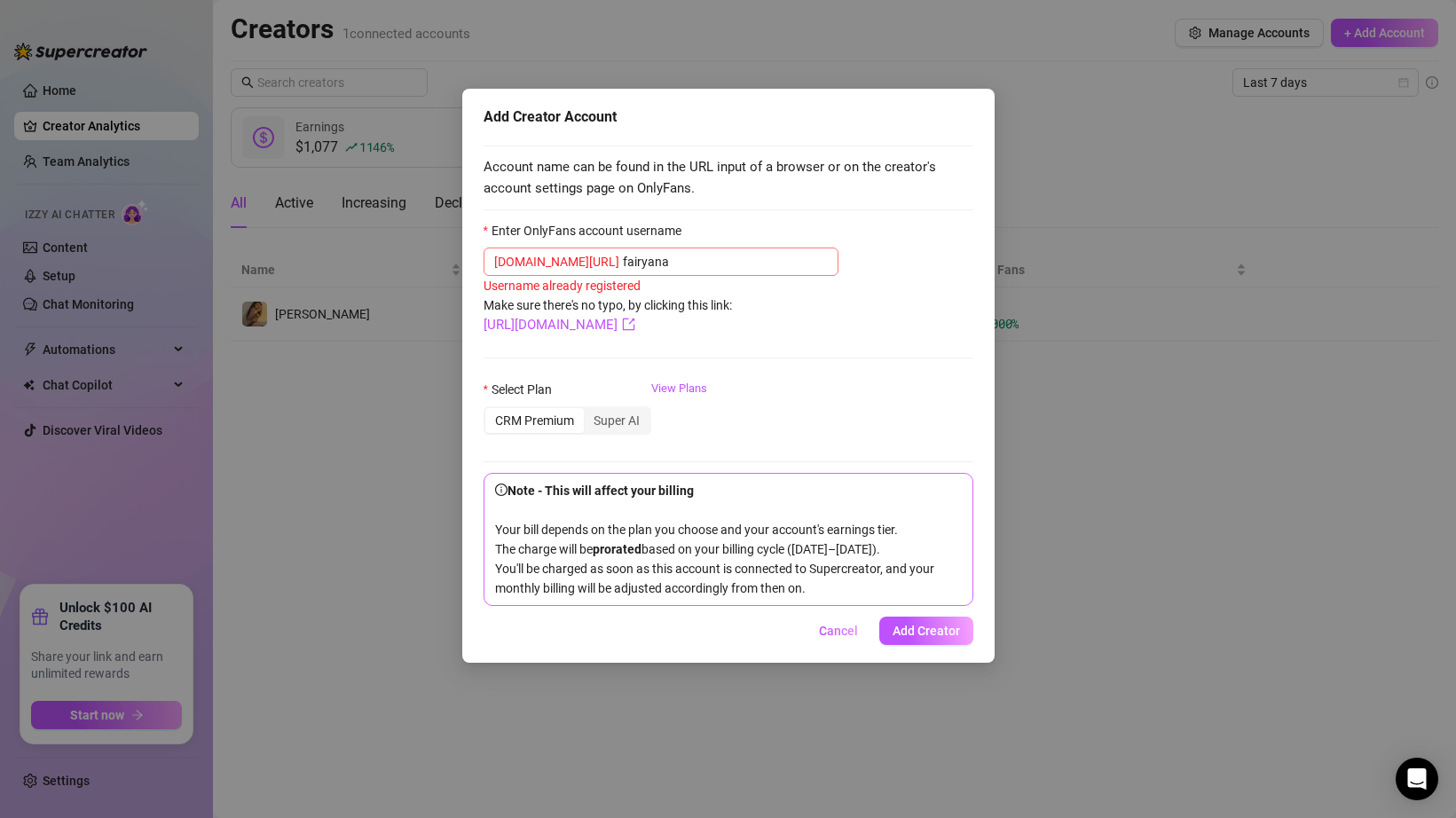
click at [642, 250] on span "[DOMAIN_NAME][URL] fairyana" at bounding box center [661, 262] width 355 height 29
click at [643, 259] on input "fairyana" at bounding box center [726, 262] width 205 height 19
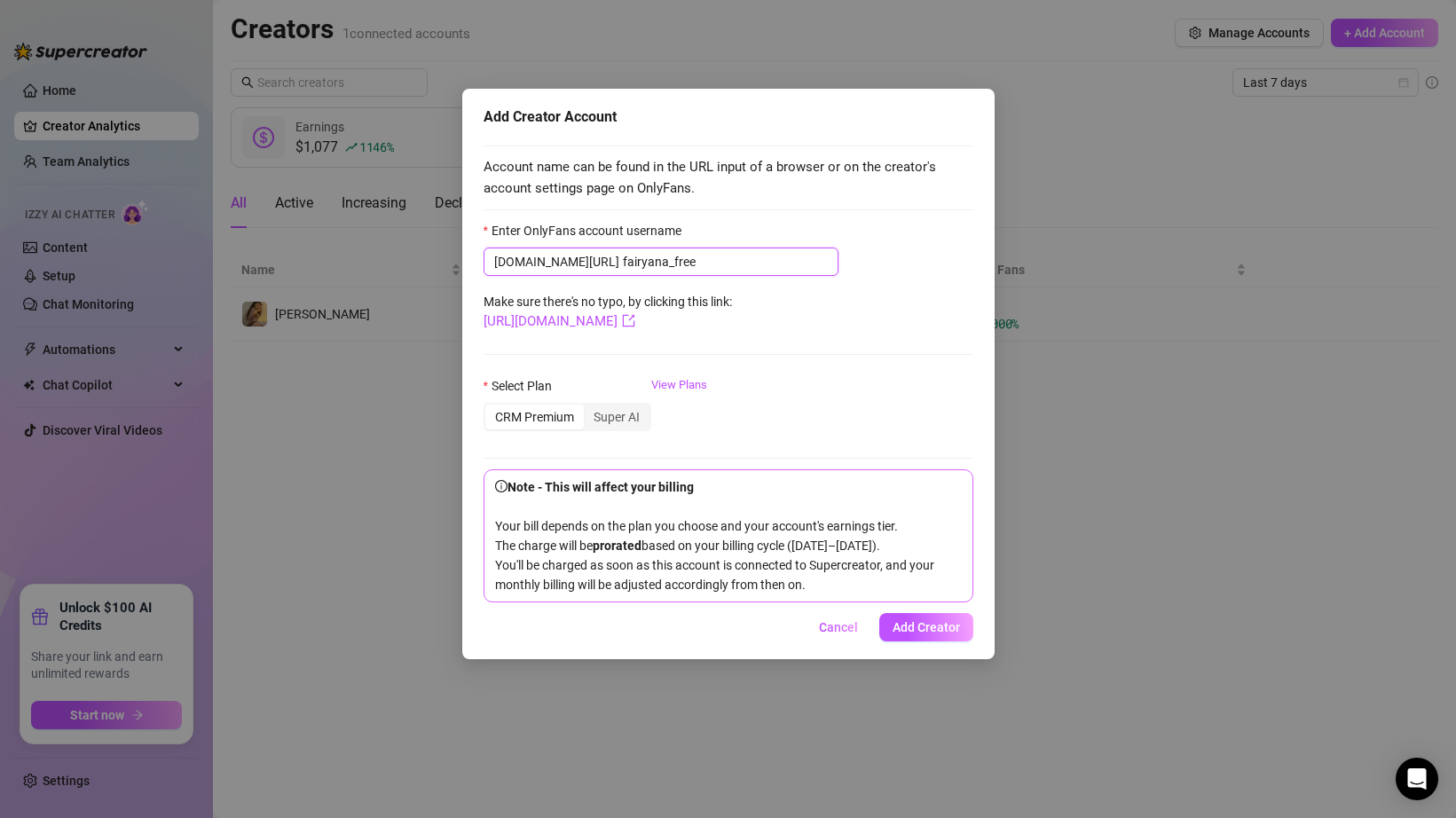
type input "fairyana_free"
click at [767, 348] on form "Enter OnlyFans account username [DOMAIN_NAME][URL] fairyana_free Make sure ther…" at bounding box center [728, 411] width 490 height 382
click at [826, 381] on div "Select Plan CRM Premium Super AI View Plans" at bounding box center [728, 411] width 490 height 71
click at [605, 419] on div "Super AI" at bounding box center [616, 417] width 66 height 25
click at [588, 407] on input "Super AI" at bounding box center [588, 407] width 0 height 0
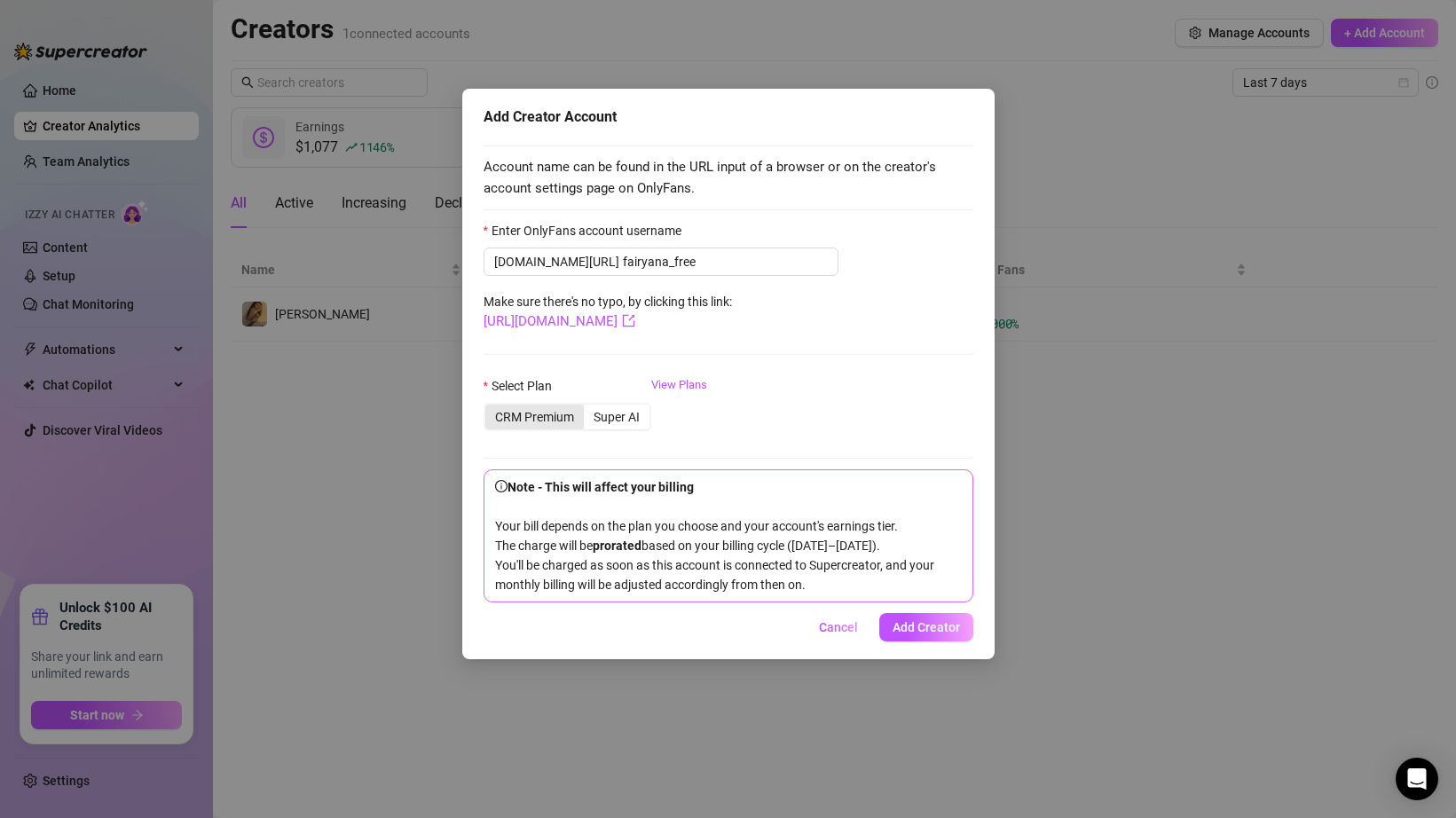
click at [537, 409] on div "CRM Premium" at bounding box center [534, 417] width 99 height 25
click at [490, 407] on input "CRM Premium" at bounding box center [490, 407] width 0 height 0
click at [593, 417] on div "Super AI" at bounding box center [616, 417] width 66 height 25
click at [588, 407] on input "Super AI" at bounding box center [588, 407] width 0 height 0
click at [551, 417] on div "CRM Premium" at bounding box center [534, 417] width 99 height 25
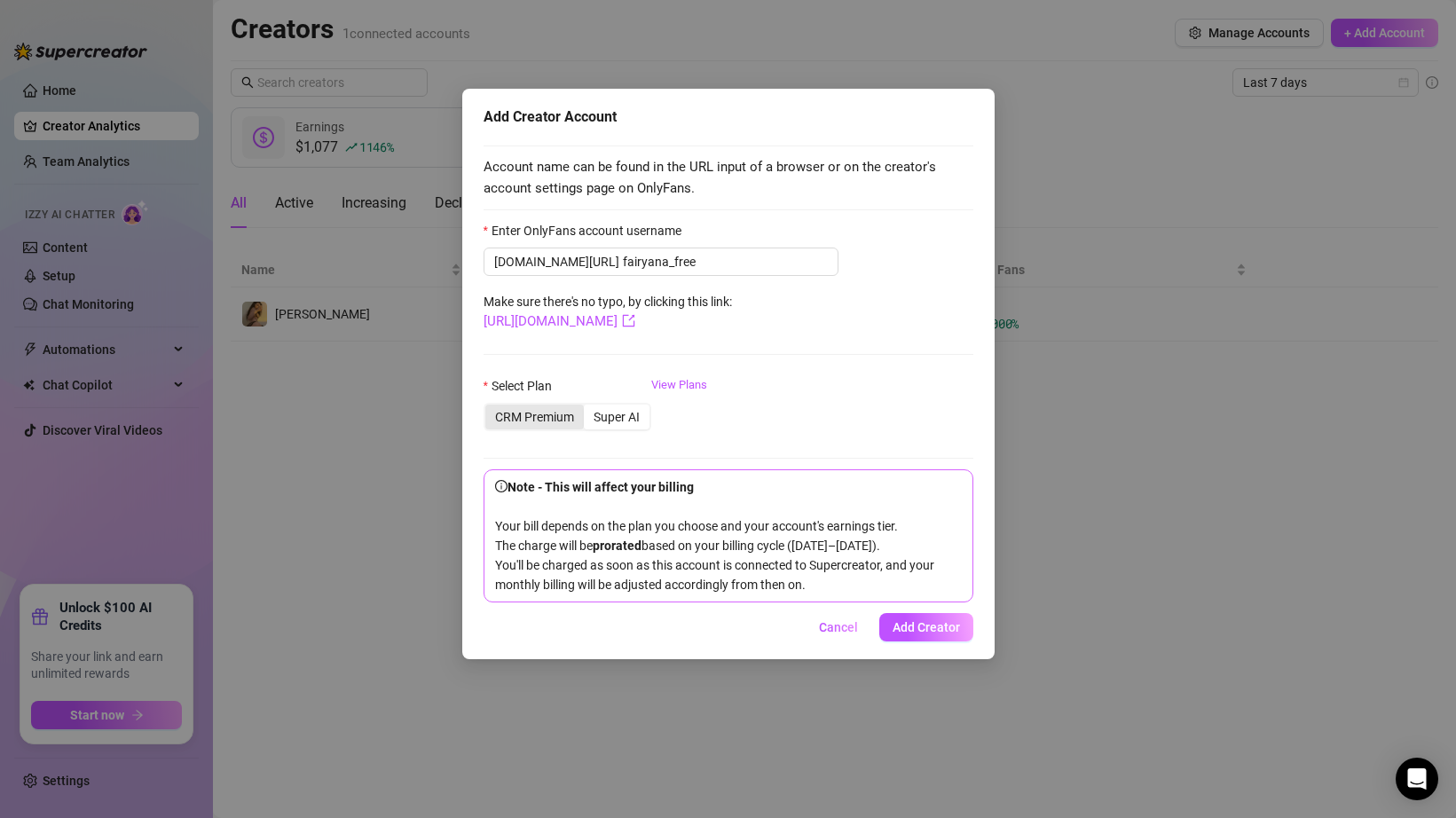
click at [490, 407] on input "CRM Premium" at bounding box center [490, 407] width 0 height 0
click at [554, 415] on div "CRM Premium" at bounding box center [534, 417] width 99 height 25
click at [490, 407] on input "CRM Premium" at bounding box center [490, 407] width 0 height 0
click at [672, 392] on link "View Plans" at bounding box center [679, 411] width 55 height 71
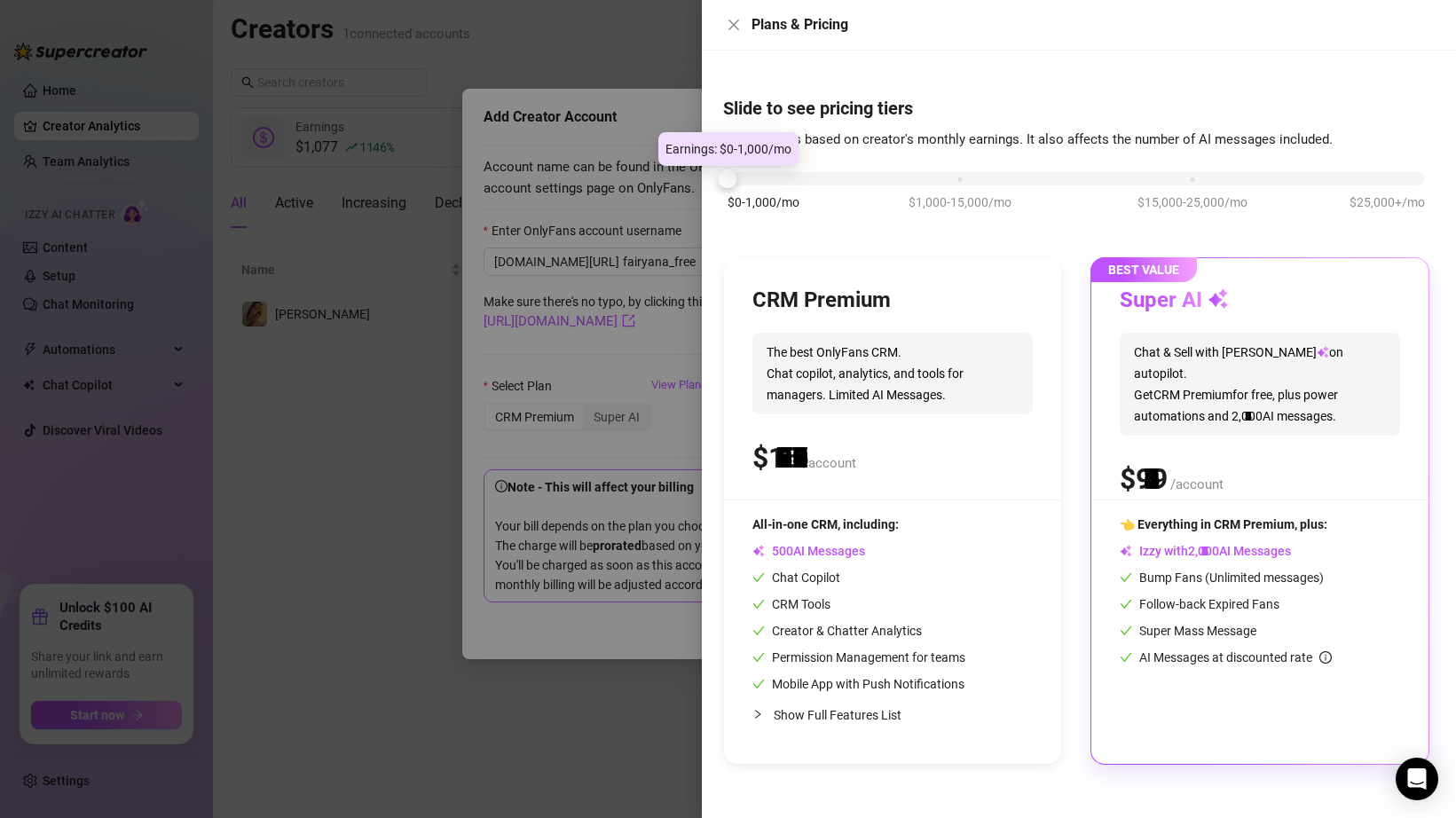
drag, startPoint x: 955, startPoint y: 182, endPoint x: 737, endPoint y: 189, distance: 218.1
click at [737, 189] on div "$0-1,000/mo $1,000-15,000/mo $15,000-25,000/mo $25,000+/mo" at bounding box center [1076, 200] width 706 height 100
click at [813, 428] on div "CRM Premium The best OnlyFans CRM. Chat copilot, analytics, and tools for manag…" at bounding box center [892, 393] width 280 height 213
click at [818, 491] on div "CRM Premium The best OnlyFans CRM. Chat copilot, analytics, and tools for manag…" at bounding box center [892, 393] width 280 height 213
click at [811, 425] on div "CRM Premium The best OnlyFans CRM. Chat copilot, analytics, and tools for manag…" at bounding box center [892, 393] width 280 height 213
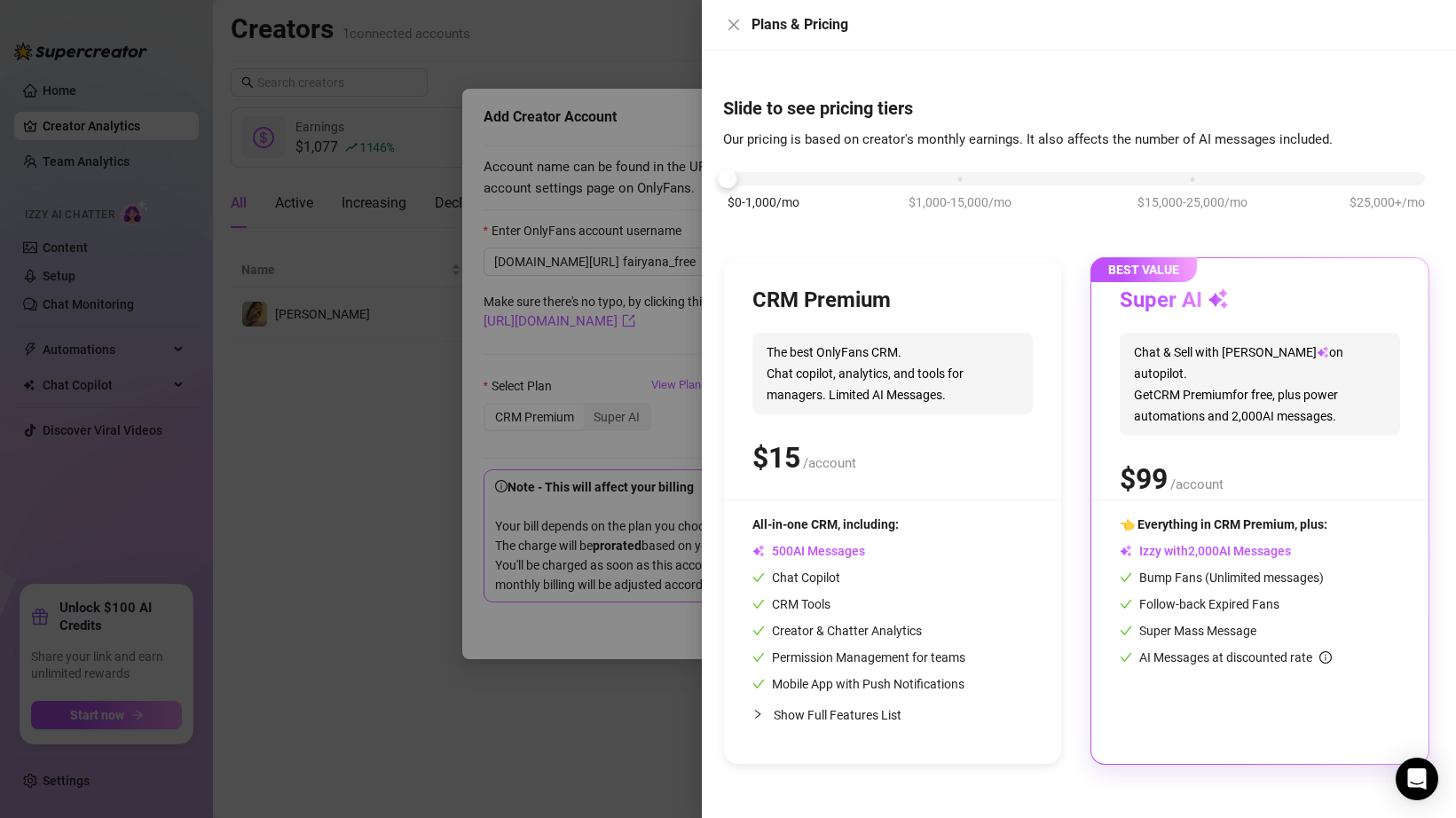
click at [720, 224] on div "Slide to see pricing tiers Our pricing is based on creator's monthly earnings. …" at bounding box center [1079, 434] width 754 height 767
drag, startPoint x: 736, startPoint y: 177, endPoint x: 814, endPoint y: 183, distance: 78.2
click at [814, 183] on div at bounding box center [1076, 178] width 697 height 13
click at [728, 28] on icon "close" at bounding box center [733, 24] width 14 height 14
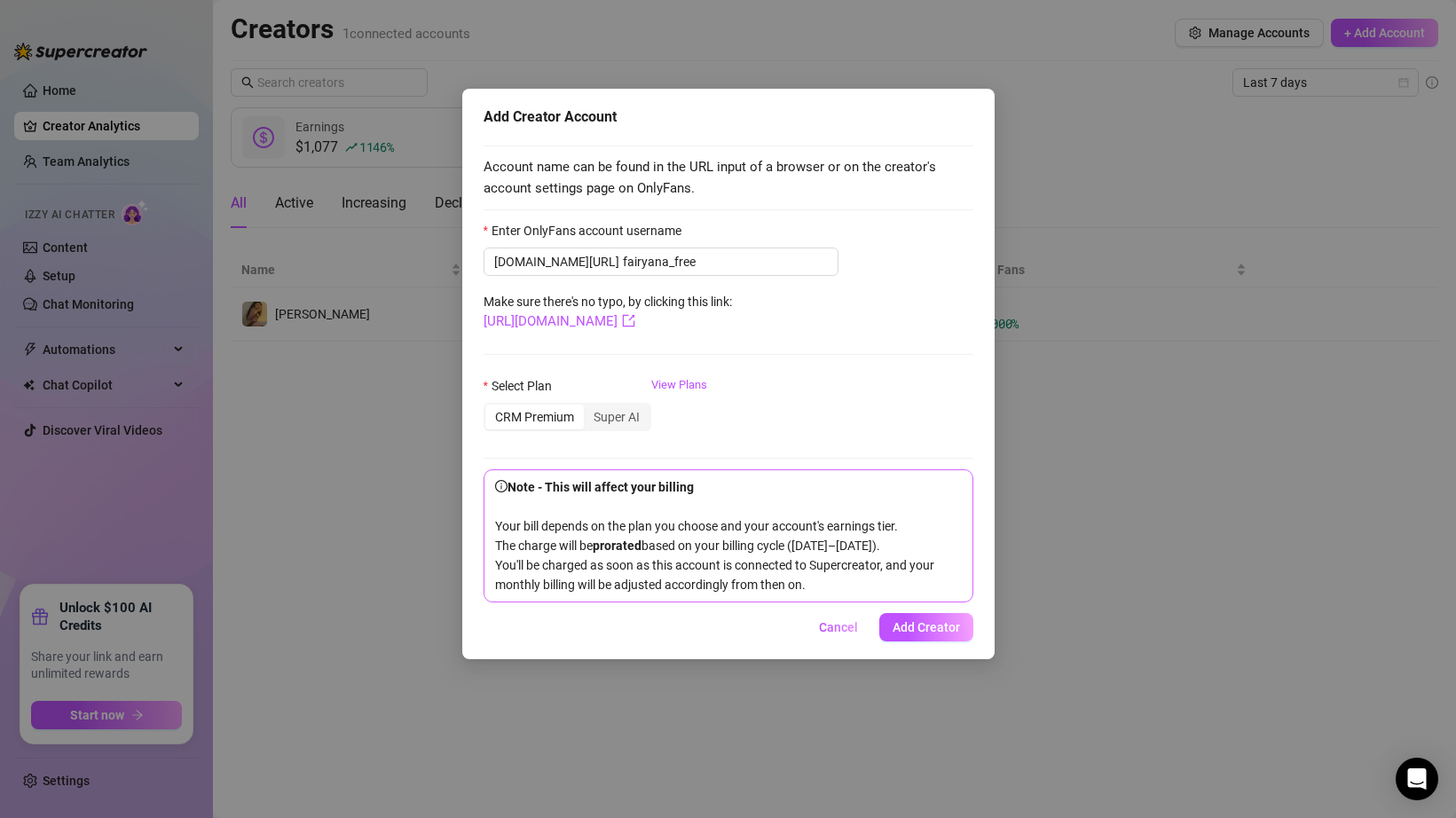
click at [536, 421] on div "CRM Premium" at bounding box center [534, 417] width 99 height 25
click at [490, 407] on input "CRM Premium" at bounding box center [490, 407] width 0 height 0
click at [903, 634] on span "Add Creator" at bounding box center [925, 627] width 67 height 14
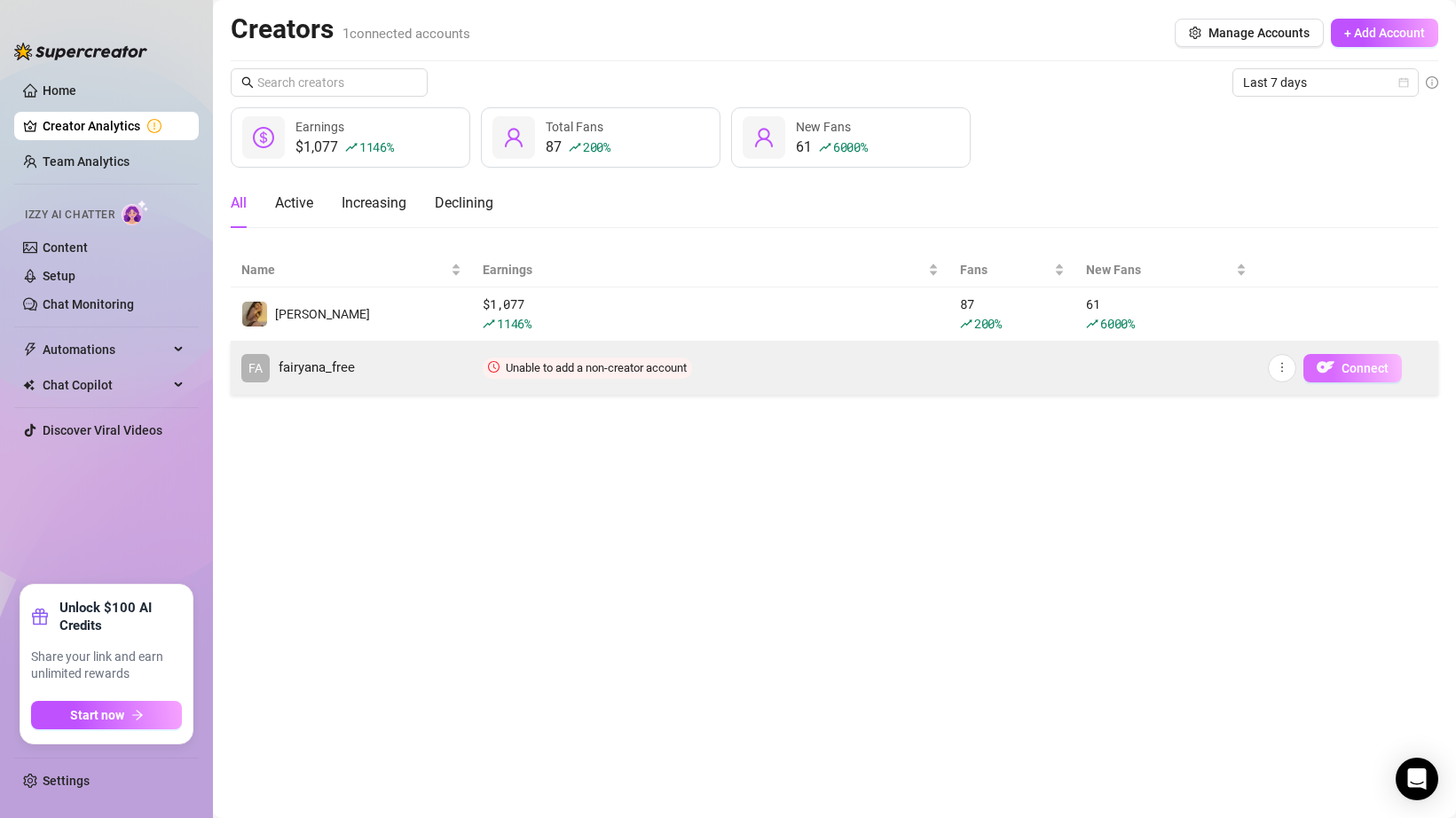
click at [1342, 364] on span "Connect" at bounding box center [1364, 368] width 47 height 14
click at [1340, 372] on button "Connect" at bounding box center [1352, 368] width 99 height 29
click at [1336, 362] on button "Connect" at bounding box center [1352, 368] width 99 height 29
click at [1287, 368] on button "button" at bounding box center [1281, 368] width 29 height 29
click at [1284, 366] on icon "more" at bounding box center [1281, 367] width 12 height 12
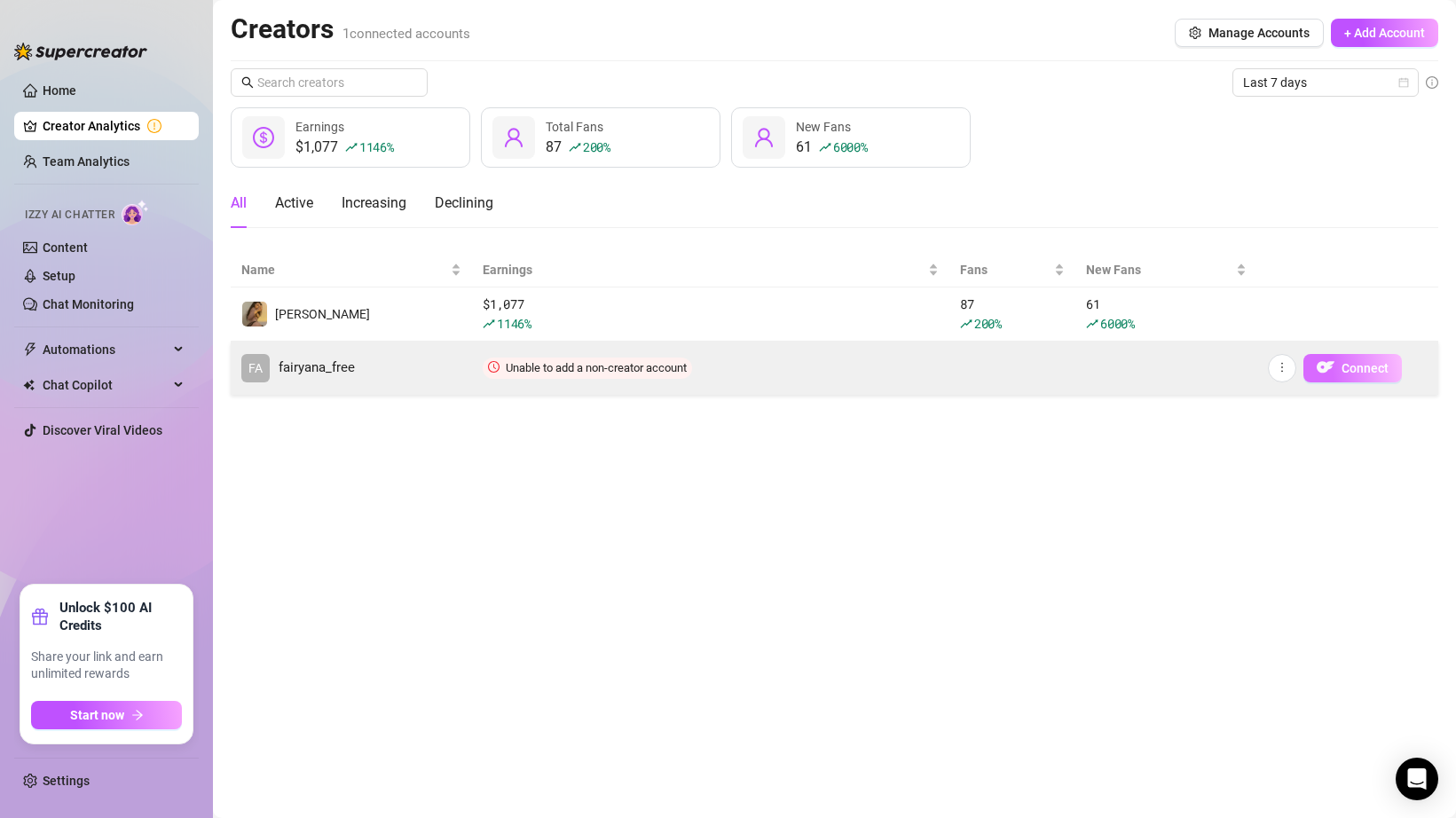
click at [1356, 374] on button "Connect" at bounding box center [1352, 368] width 99 height 29
click at [1333, 365] on img "button" at bounding box center [1325, 367] width 18 height 18
click at [1291, 366] on button "button" at bounding box center [1281, 368] width 29 height 29
click at [1290, 371] on button "button" at bounding box center [1281, 368] width 29 height 29
click at [1338, 368] on button "Connect" at bounding box center [1352, 368] width 99 height 29
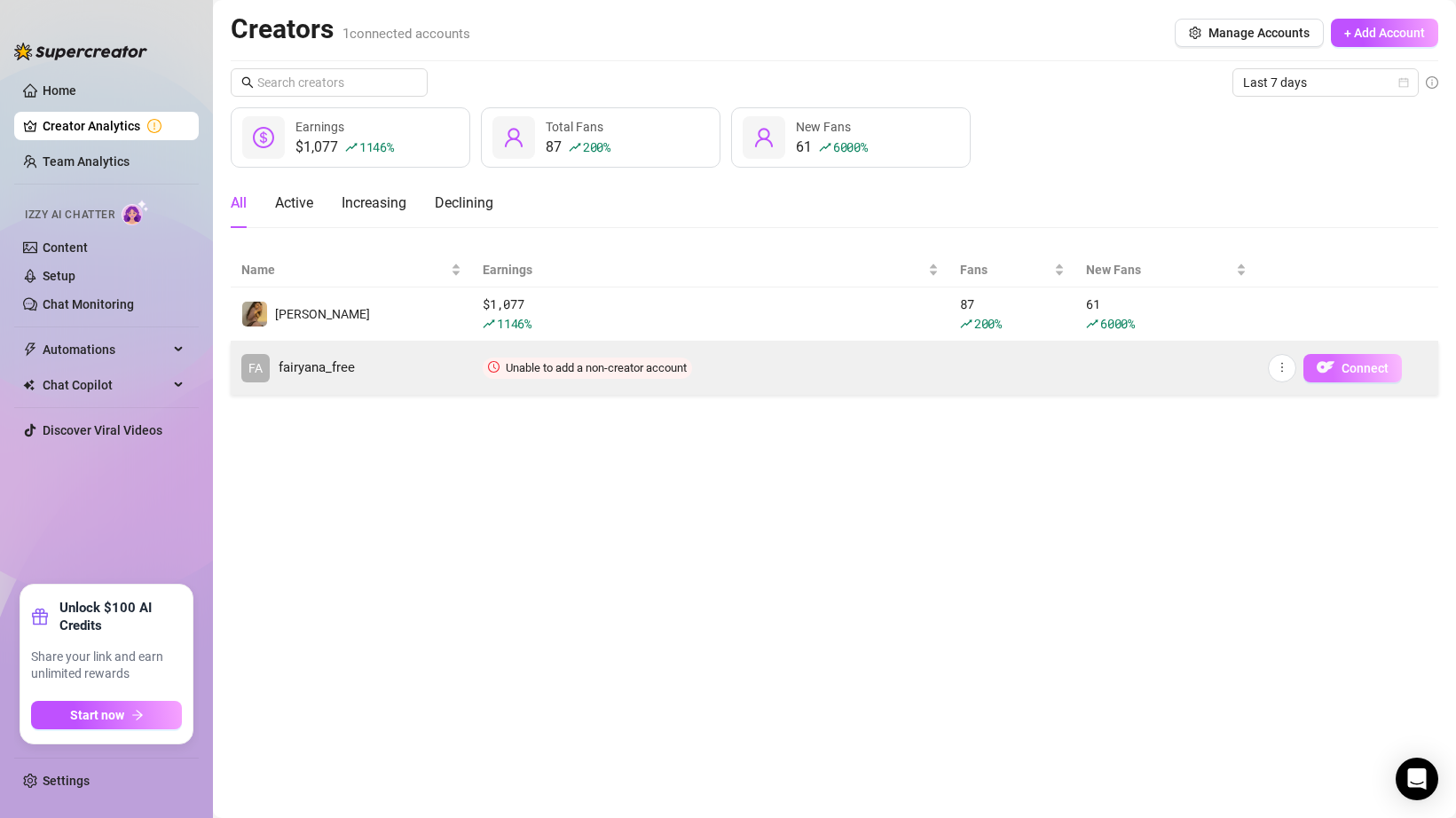
click at [1338, 368] on button "Connect" at bounding box center [1352, 368] width 99 height 29
click at [1326, 377] on span "button" at bounding box center [1325, 368] width 18 height 22
click at [1335, 384] on td "Connect" at bounding box center [1348, 368] width 181 height 54
click at [1334, 371] on button "Connect" at bounding box center [1352, 368] width 99 height 29
click at [1334, 370] on button "Connect" at bounding box center [1352, 368] width 99 height 29
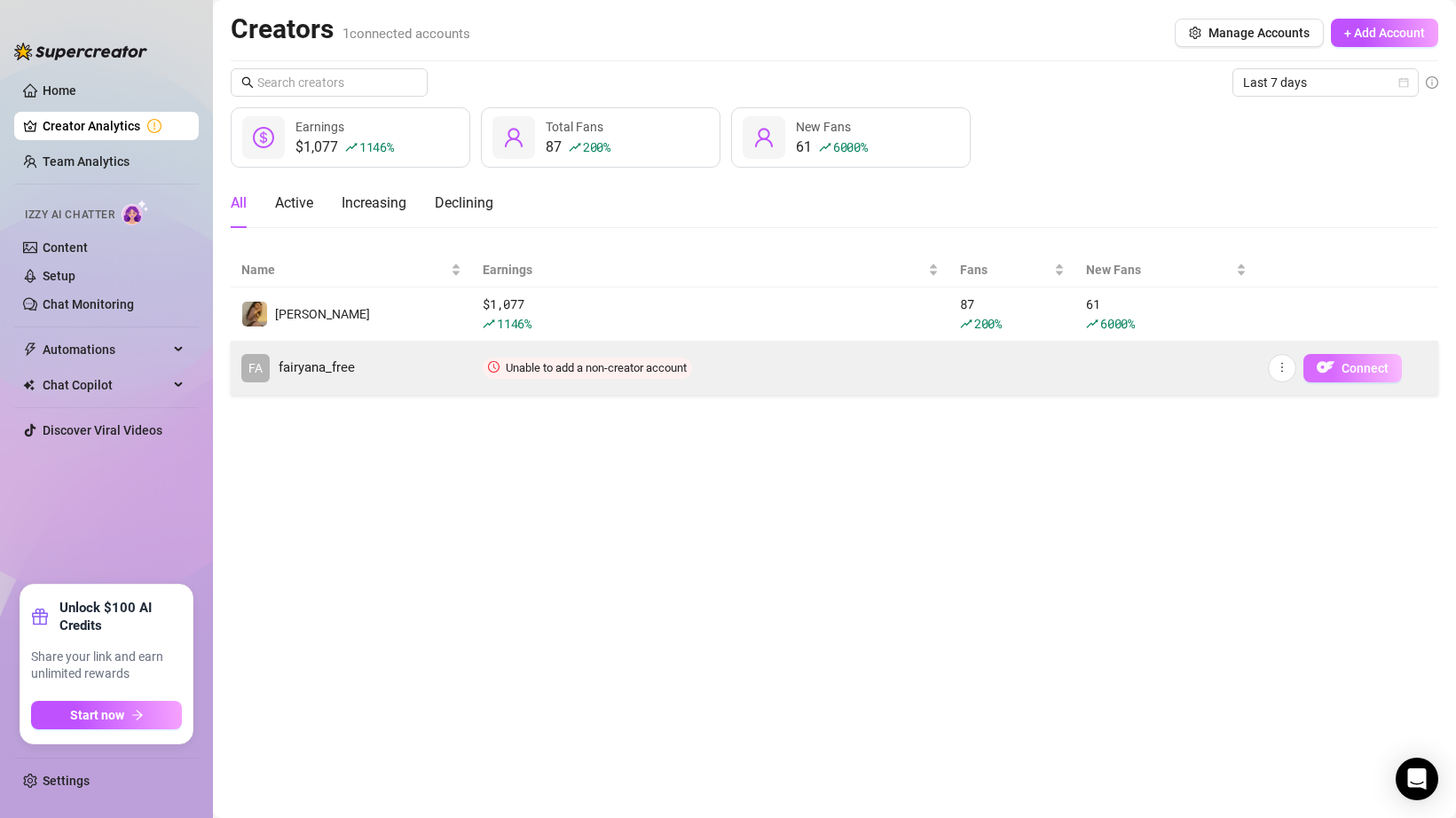
click at [1334, 370] on button "Connect" at bounding box center [1352, 368] width 99 height 29
click at [1334, 371] on button "Connect" at bounding box center [1352, 368] width 99 height 29
click at [1346, 368] on span "Connect" at bounding box center [1364, 368] width 47 height 14
